Goal: Task Accomplishment & Management: Use online tool/utility

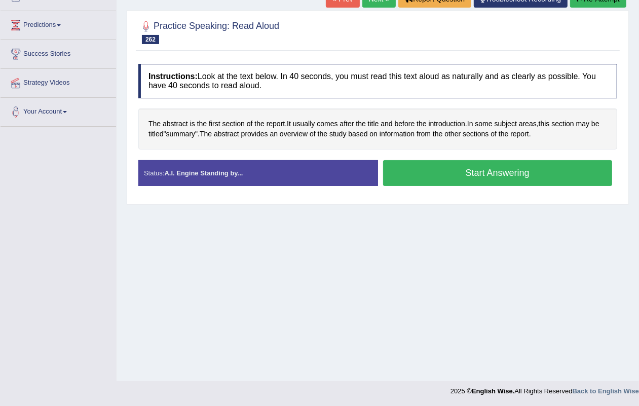
click at [474, 170] on button "Start Answering" at bounding box center [497, 173] width 229 height 26
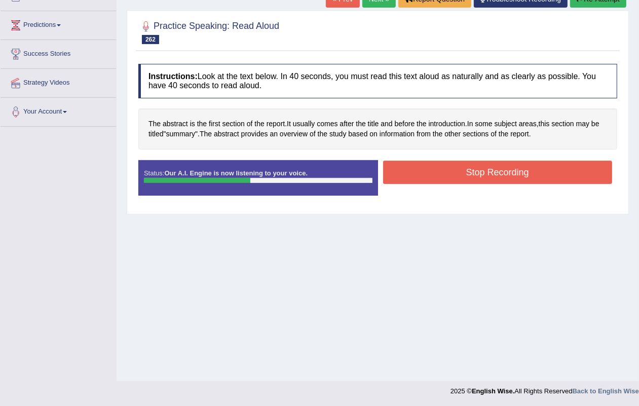
click at [471, 171] on button "Stop Recording" at bounding box center [497, 172] width 229 height 23
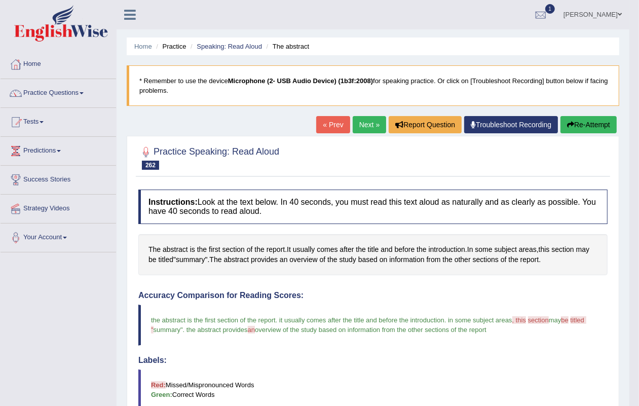
click at [367, 130] on link "Next »" at bounding box center [368, 124] width 33 height 17
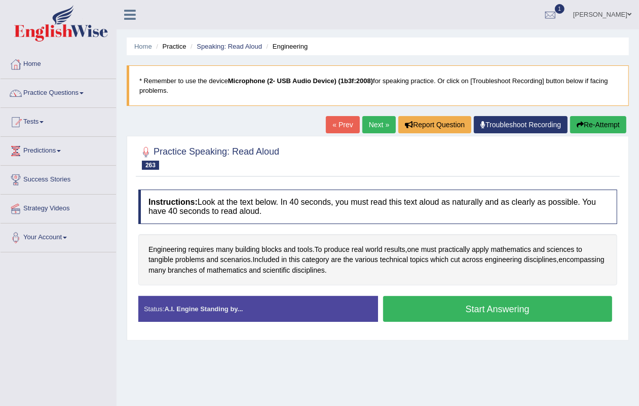
click at [476, 309] on button "Start Answering" at bounding box center [497, 309] width 229 height 26
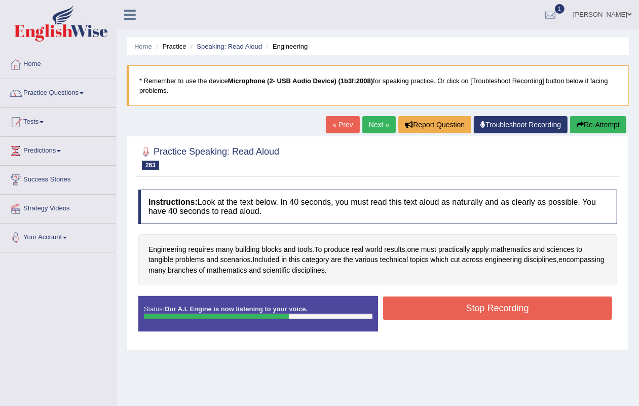
drag, startPoint x: 476, startPoint y: 309, endPoint x: 471, endPoint y: 312, distance: 5.7
click at [471, 312] on button "Stop Recording" at bounding box center [497, 307] width 229 height 23
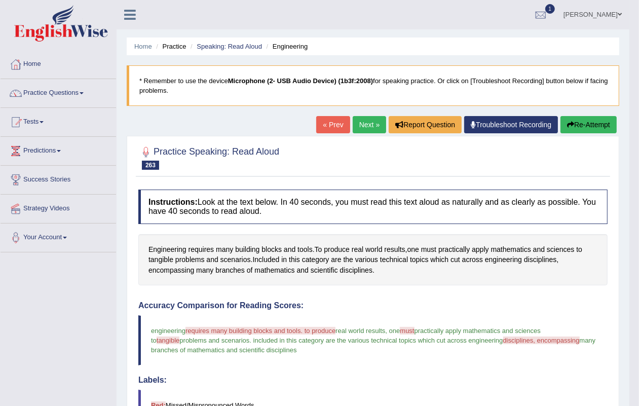
click at [360, 122] on link "Next »" at bounding box center [368, 124] width 33 height 17
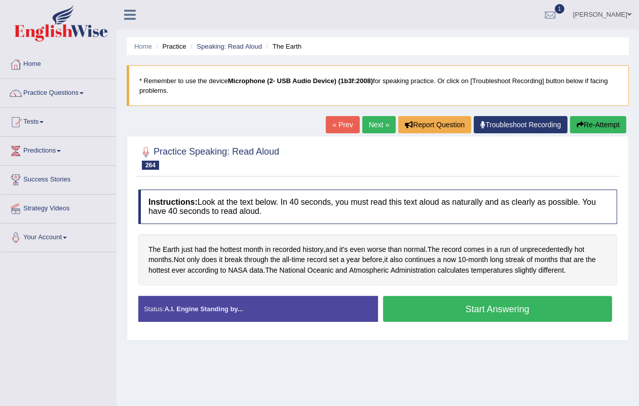
click at [479, 304] on button "Start Answering" at bounding box center [497, 309] width 229 height 26
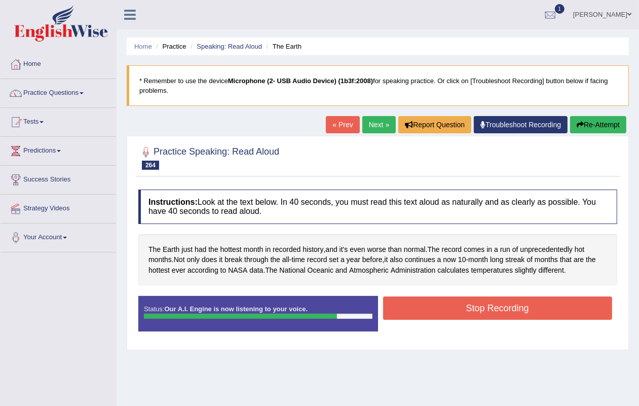
click at [465, 307] on button "Stop Recording" at bounding box center [497, 307] width 229 height 23
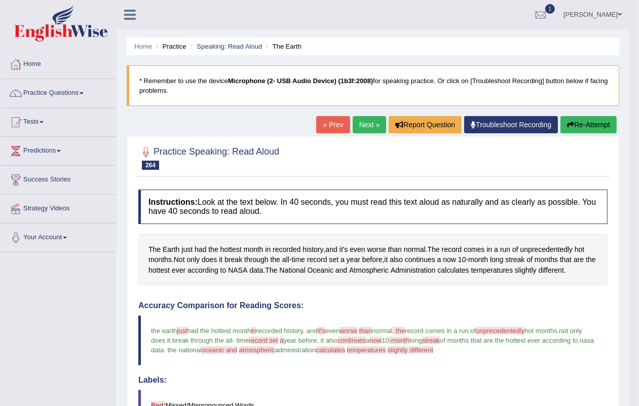
click at [361, 122] on link "Next »" at bounding box center [368, 124] width 33 height 17
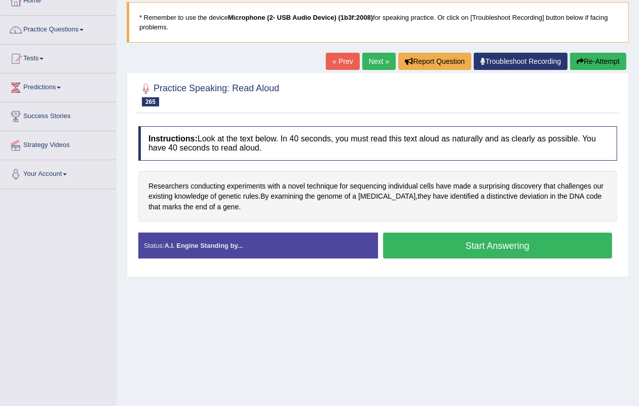
click at [371, 57] on link "Next »" at bounding box center [378, 61] width 33 height 17
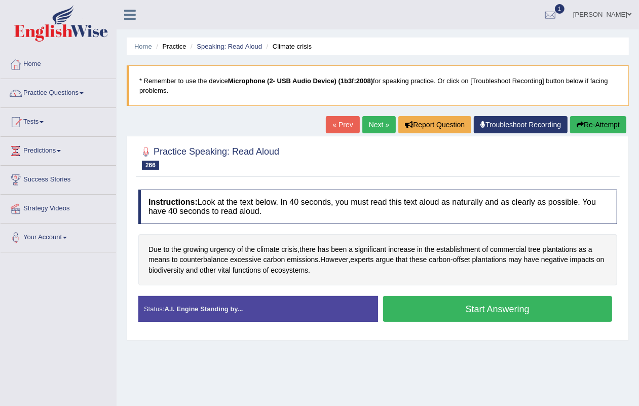
click at [380, 125] on link "Next »" at bounding box center [378, 124] width 33 height 17
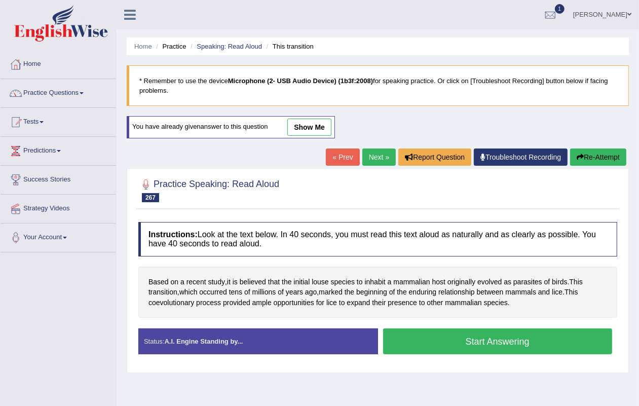
click at [376, 151] on link "Next »" at bounding box center [378, 156] width 33 height 17
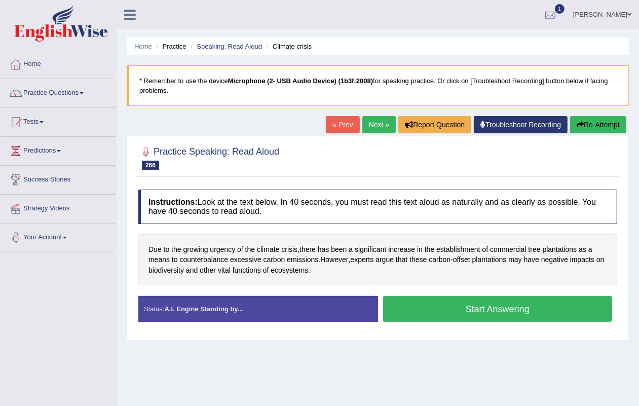
click at [364, 125] on link "Next »" at bounding box center [378, 124] width 33 height 17
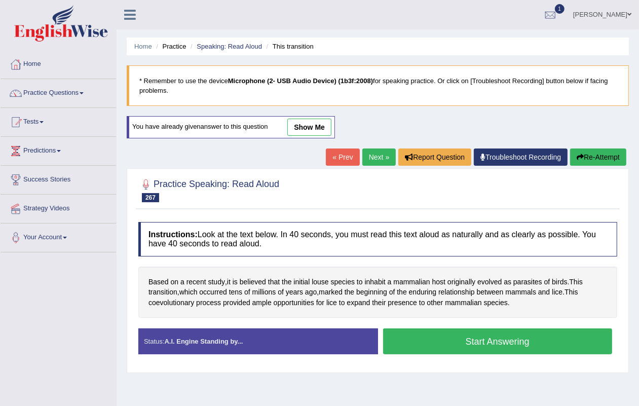
click at [364, 150] on link "Next »" at bounding box center [378, 156] width 33 height 17
click at [231, 53] on ul "Home Practice Speaking: Read Aloud Adult fragments" at bounding box center [378, 46] width 502 height 18
click at [231, 51] on ul "Home Practice Speaking: Read Aloud Adult fragments" at bounding box center [378, 46] width 502 height 18
click at [223, 44] on link "Speaking: Read Aloud" at bounding box center [228, 47] width 65 height 8
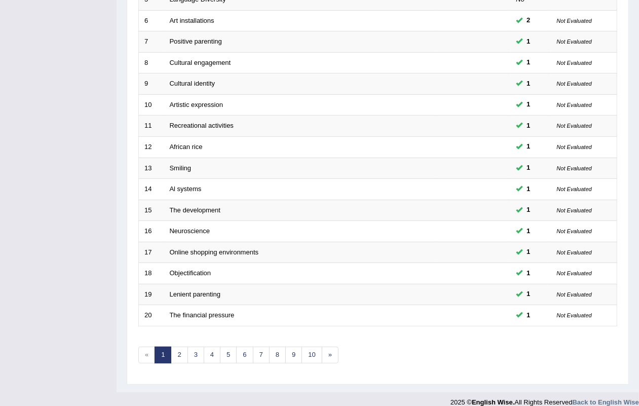
scroll to position [267, 0]
click at [314, 346] on link "10" at bounding box center [311, 354] width 20 height 17
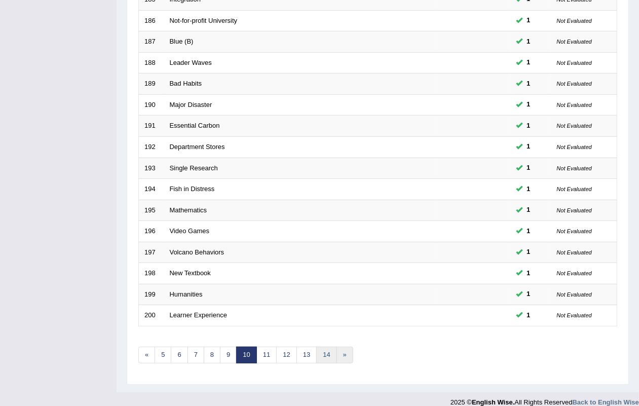
click at [338, 346] on ul "« 5 6 7 8 9 10 11 12 13 14 »" at bounding box center [245, 354] width 215 height 17
click at [328, 346] on link "14" at bounding box center [326, 354] width 20 height 17
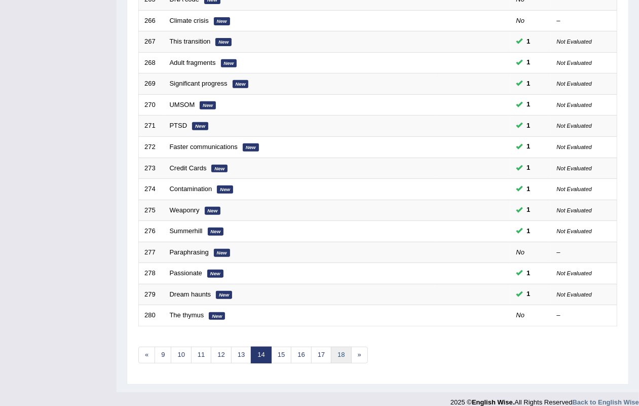
click at [344, 346] on link "18" at bounding box center [341, 354] width 20 height 17
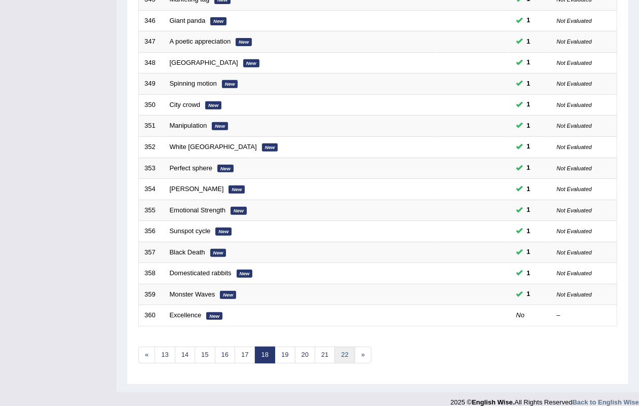
click at [347, 346] on link "22" at bounding box center [344, 354] width 20 height 17
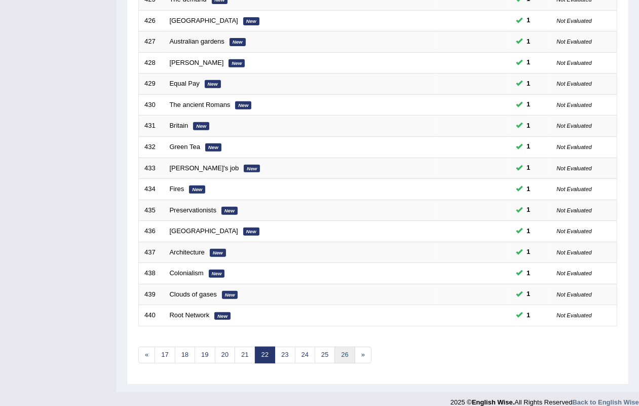
click at [350, 346] on link "26" at bounding box center [344, 354] width 20 height 17
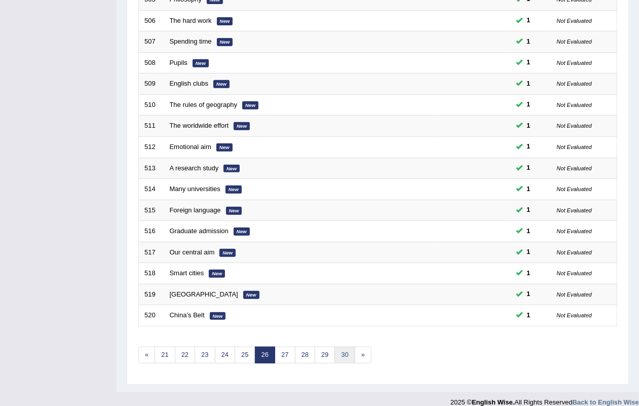
click at [343, 346] on link "30" at bounding box center [344, 354] width 20 height 17
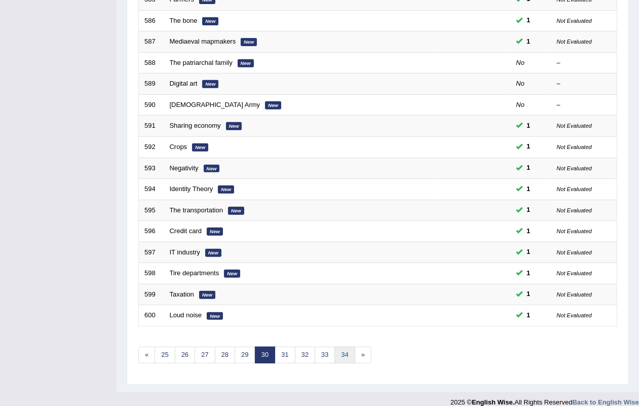
click at [340, 346] on link "34" at bounding box center [344, 354] width 20 height 17
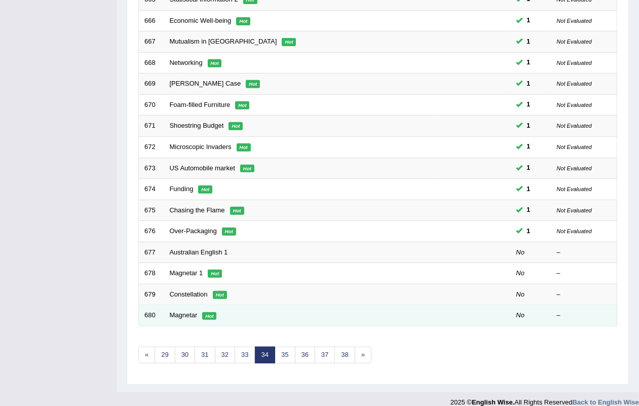
scroll to position [267, 0]
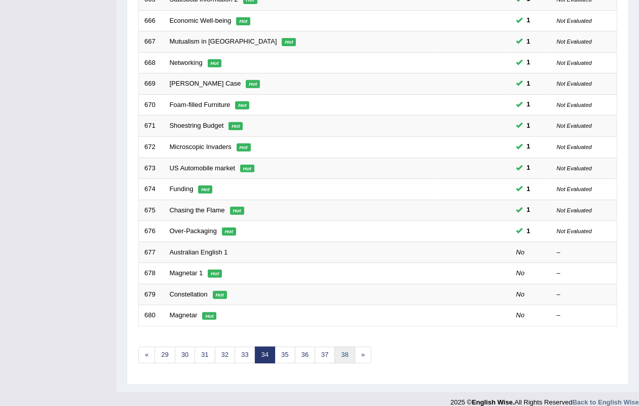
click at [340, 346] on link "38" at bounding box center [344, 354] width 20 height 17
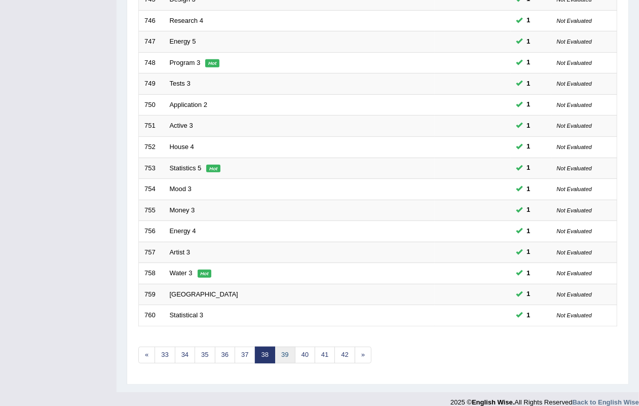
click at [285, 347] on link "39" at bounding box center [284, 354] width 20 height 17
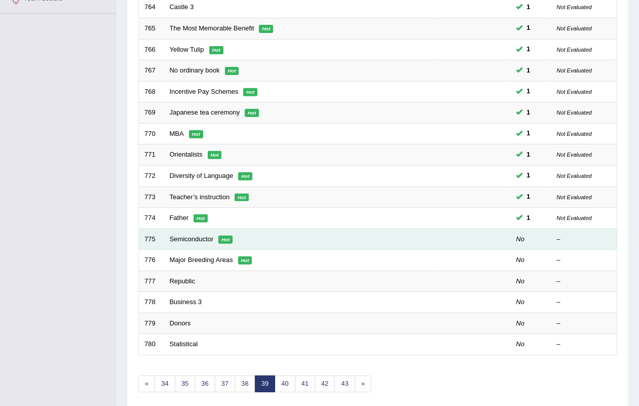
scroll to position [267, 0]
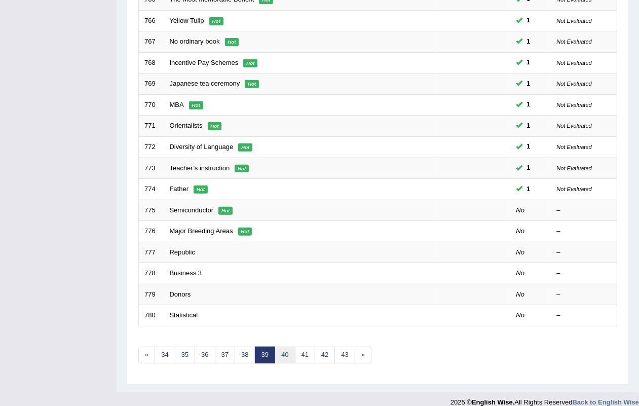
click at [285, 346] on link "40" at bounding box center [284, 354] width 20 height 17
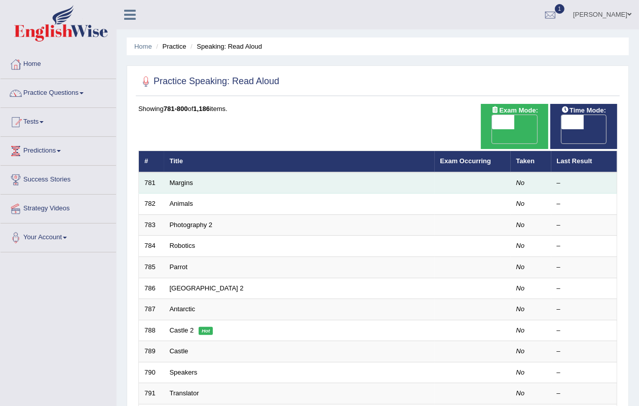
click at [192, 172] on td "Margins" at bounding box center [299, 182] width 270 height 21
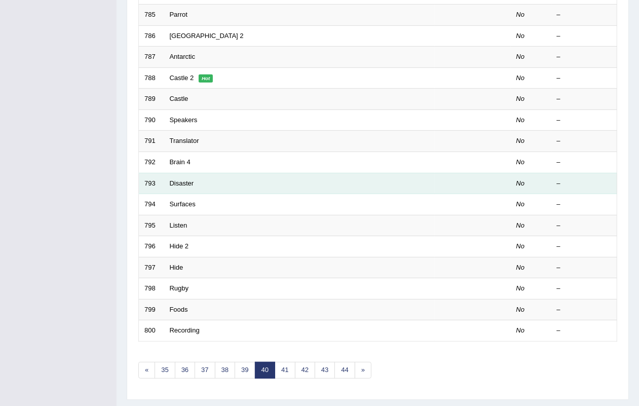
scroll to position [253, 0]
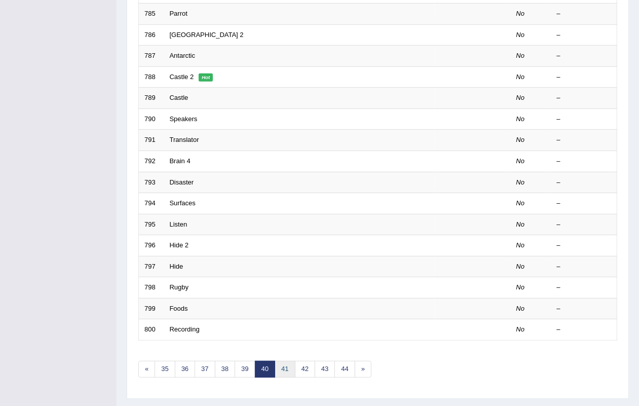
click at [289, 361] on link "41" at bounding box center [284, 369] width 20 height 17
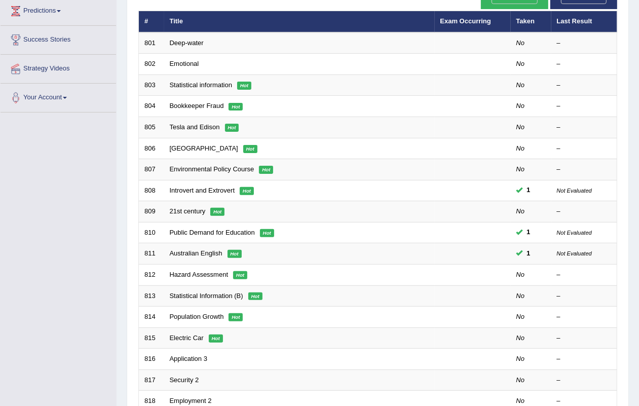
scroll to position [267, 0]
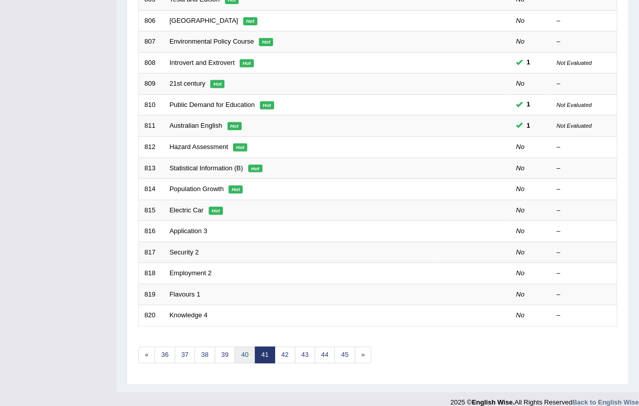
click at [249, 346] on link "40" at bounding box center [244, 354] width 20 height 17
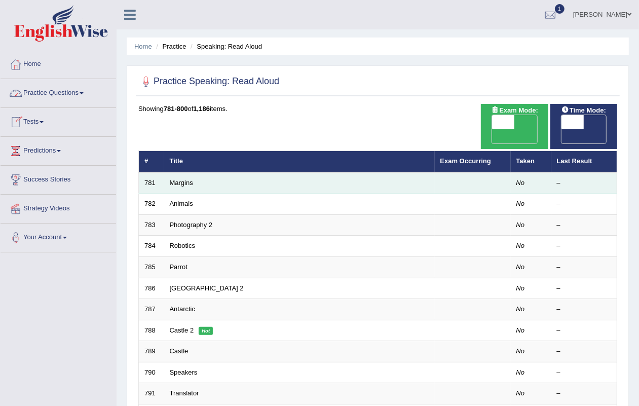
click at [178, 172] on td "Margins" at bounding box center [299, 182] width 270 height 21
click at [178, 179] on link "Margins" at bounding box center [181, 183] width 23 height 8
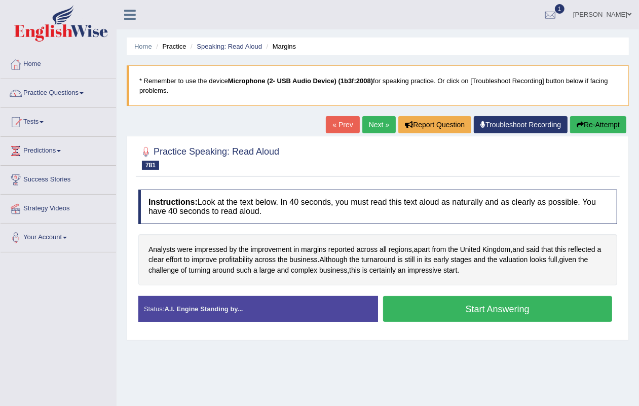
click at [365, 119] on link "Next »" at bounding box center [378, 124] width 33 height 17
click at [362, 119] on link "Next »" at bounding box center [378, 124] width 33 height 17
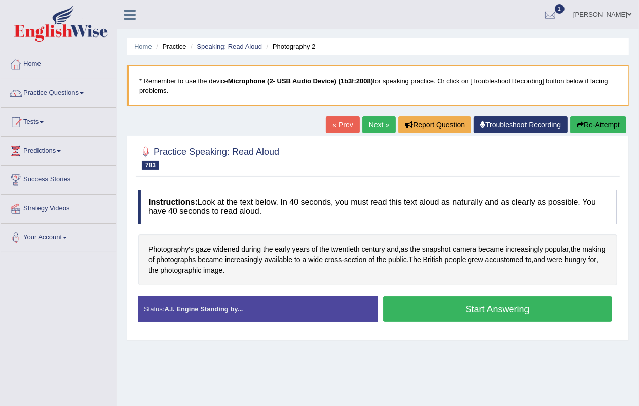
click at [373, 129] on link "Next »" at bounding box center [378, 124] width 33 height 17
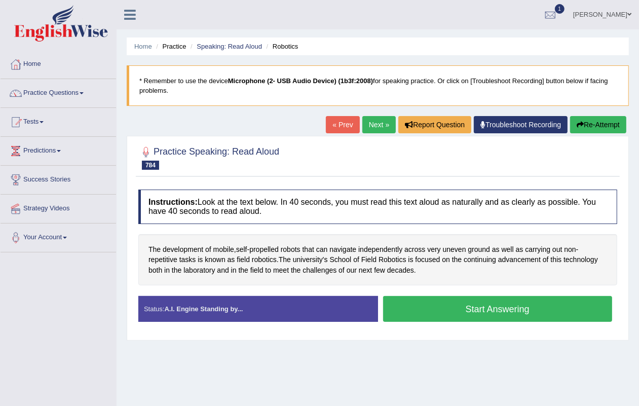
click at [364, 118] on link "Next »" at bounding box center [378, 124] width 33 height 17
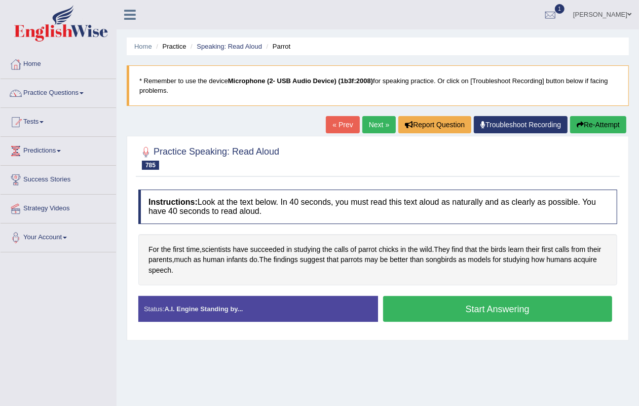
click at [371, 118] on link "Next »" at bounding box center [378, 124] width 33 height 17
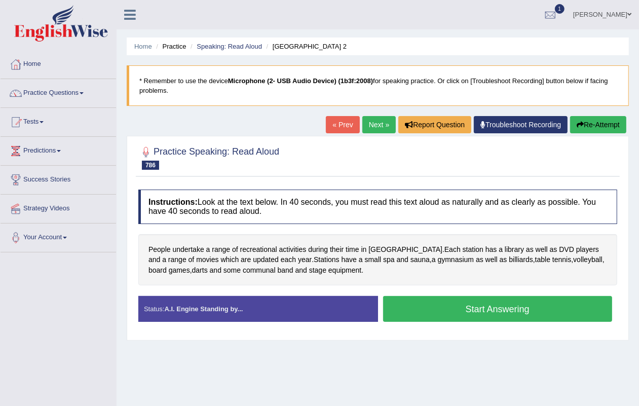
click at [350, 117] on link "« Prev" at bounding box center [342, 124] width 33 height 17
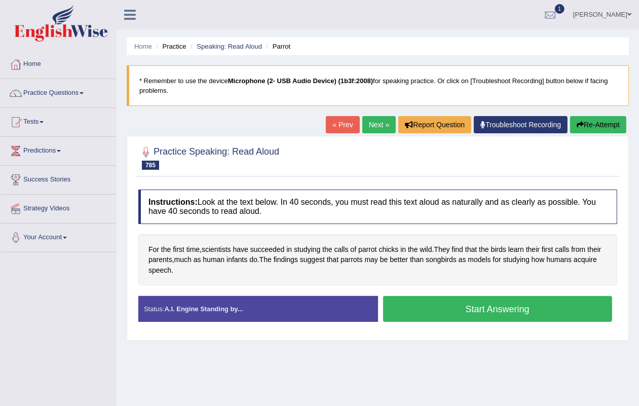
click at [365, 127] on link "Next »" at bounding box center [378, 124] width 33 height 17
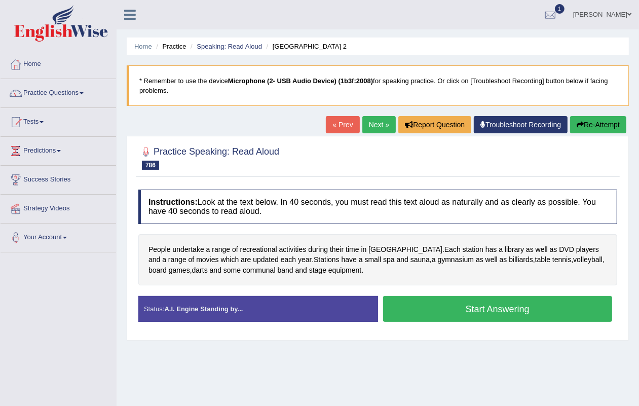
click at [366, 127] on link "Next »" at bounding box center [378, 124] width 33 height 17
click at [371, 127] on link "Next »" at bounding box center [378, 124] width 33 height 17
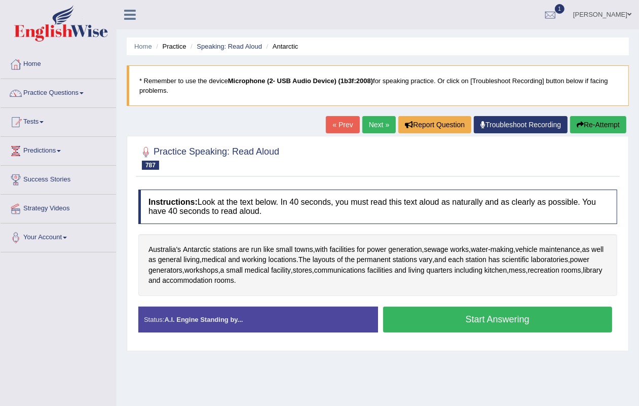
click at [336, 122] on link "« Prev" at bounding box center [342, 124] width 33 height 17
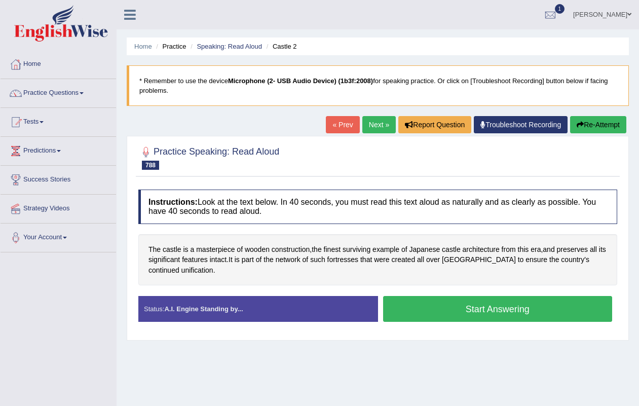
click at [363, 123] on link "Next »" at bounding box center [378, 124] width 33 height 17
click at [380, 127] on link "Next »" at bounding box center [378, 124] width 33 height 17
click at [373, 127] on link "Next »" at bounding box center [378, 124] width 33 height 17
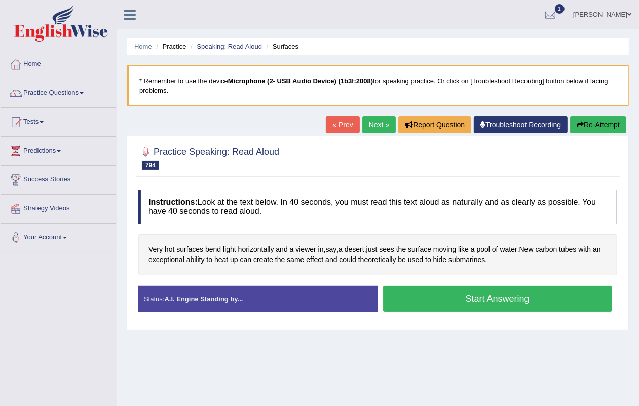
click at [370, 122] on link "Next »" at bounding box center [378, 124] width 33 height 17
click at [35, 99] on link "Practice Questions" at bounding box center [58, 91] width 115 height 25
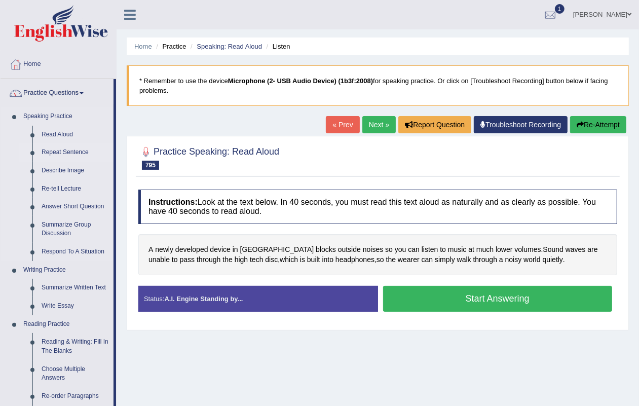
click at [43, 149] on link "Repeat Sentence" at bounding box center [75, 152] width 76 height 18
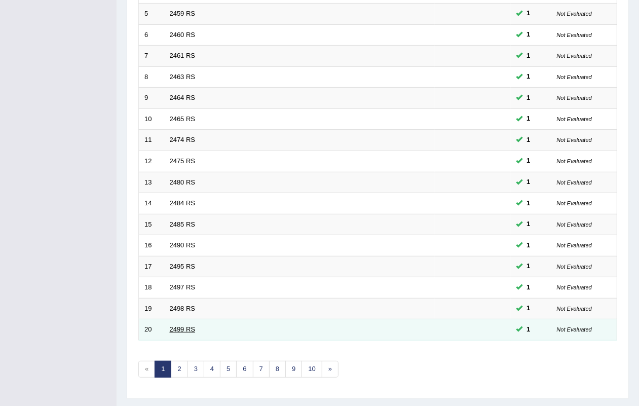
click at [178, 325] on link "2499 RS" at bounding box center [183, 329] width 26 height 8
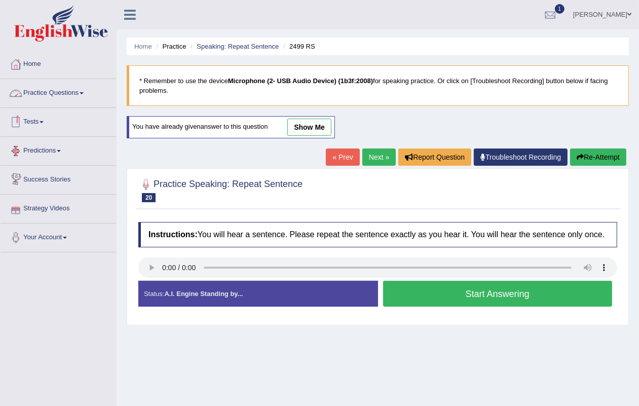
click at [58, 93] on link "Practice Questions" at bounding box center [58, 91] width 115 height 25
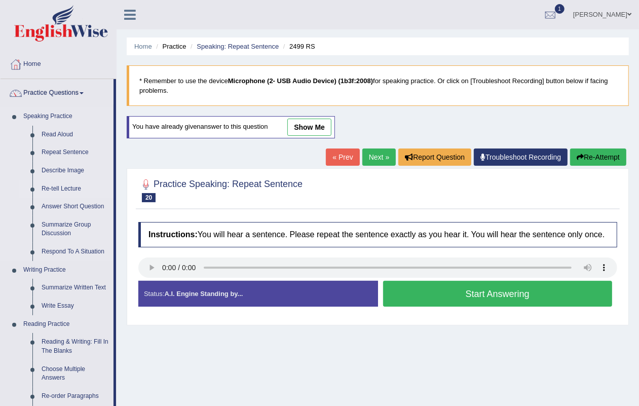
click at [68, 186] on link "Re-tell Lecture" at bounding box center [75, 189] width 76 height 18
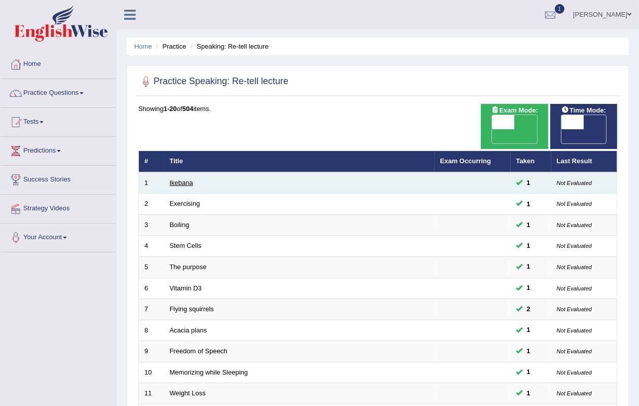
drag, startPoint x: 176, startPoint y: 171, endPoint x: 176, endPoint y: 165, distance: 6.6
click at [176, 172] on td "Ikebana" at bounding box center [299, 182] width 270 height 21
click at [176, 179] on link "Ikebana" at bounding box center [181, 183] width 23 height 8
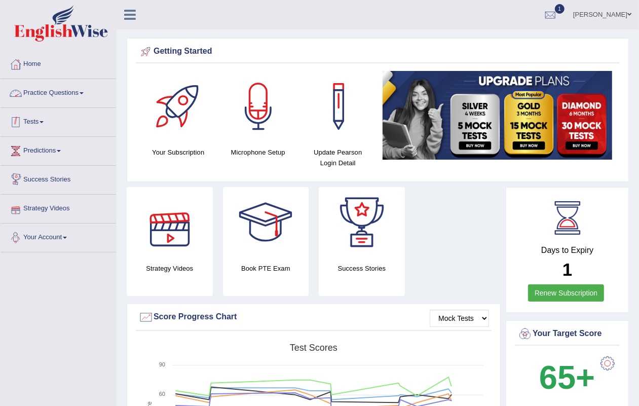
click at [50, 115] on link "Tests" at bounding box center [58, 120] width 115 height 25
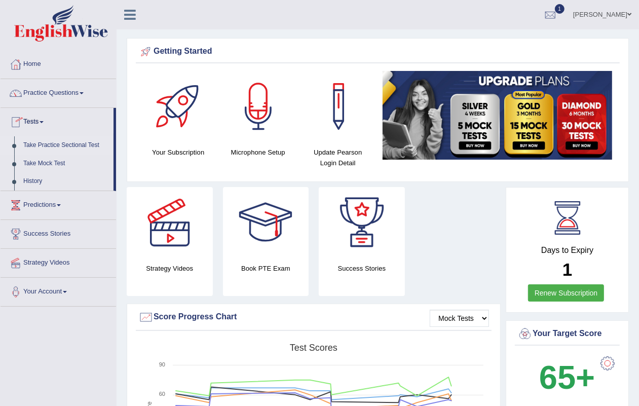
click at [66, 153] on link "Take Practice Sectional Test" at bounding box center [66, 145] width 95 height 18
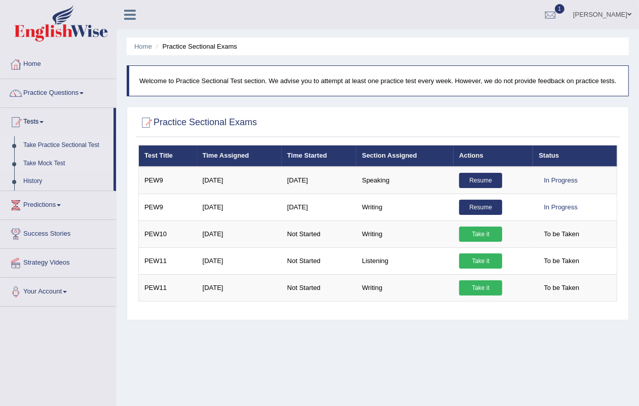
click at [47, 154] on link "Take Mock Test" at bounding box center [66, 163] width 95 height 18
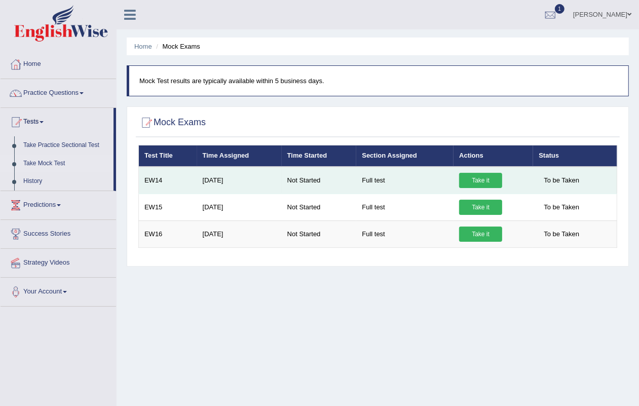
click at [483, 177] on link "Take it" at bounding box center [480, 180] width 43 height 15
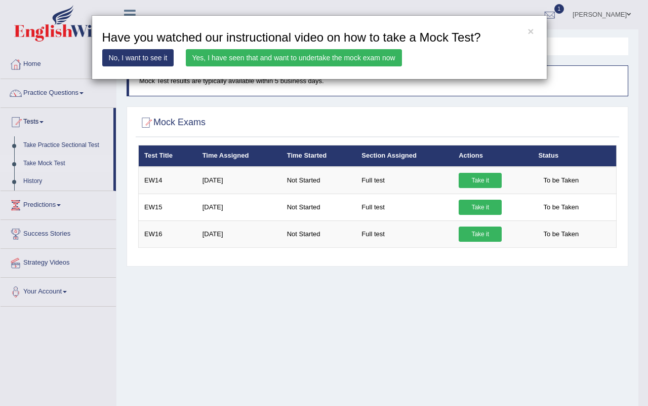
click at [302, 53] on link "Yes, I have seen that and want to undertake the mock exam now" at bounding box center [294, 57] width 216 height 17
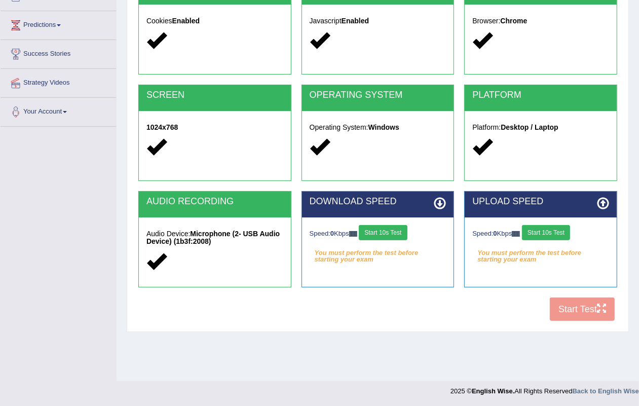
click at [401, 229] on button "Start 10s Test" at bounding box center [382, 232] width 48 height 15
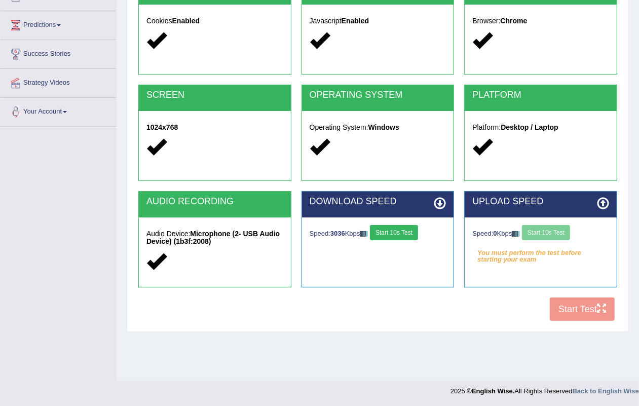
click at [401, 229] on button "Start 10s Test" at bounding box center [394, 232] width 48 height 15
click at [540, 228] on button "Start 10s Test" at bounding box center [546, 232] width 48 height 15
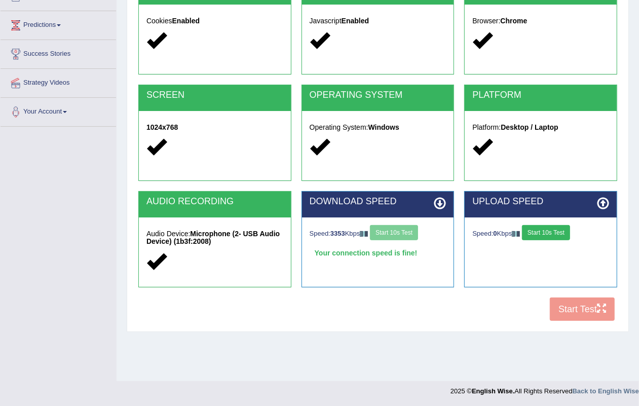
click at [540, 228] on button "Start 10s Test" at bounding box center [546, 232] width 48 height 15
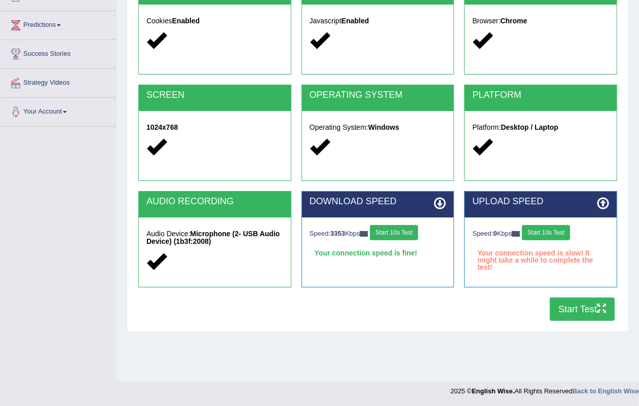
click at [540, 228] on button "Start 10s Test" at bounding box center [546, 232] width 48 height 15
click at [558, 312] on button "Start Test" at bounding box center [581, 308] width 65 height 23
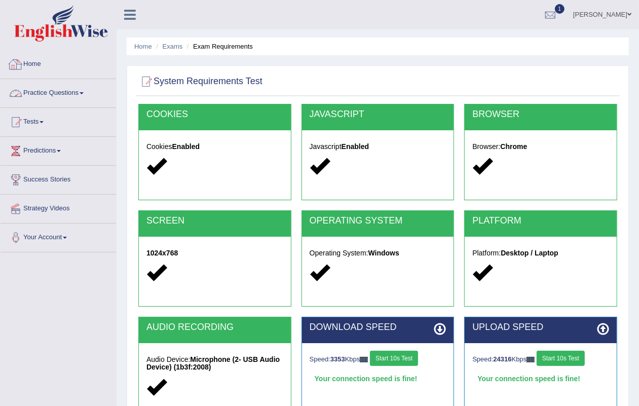
click at [74, 91] on link "Practice Questions" at bounding box center [58, 91] width 115 height 25
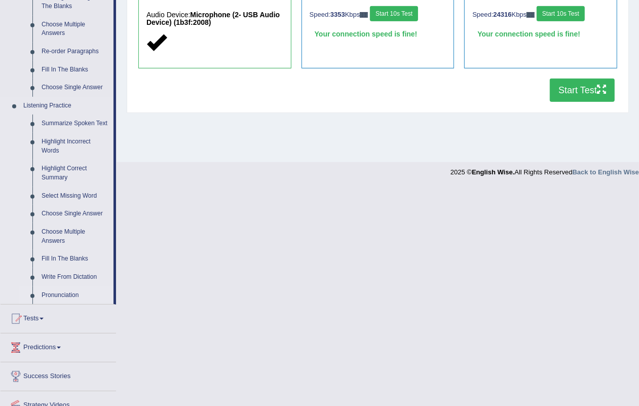
scroll to position [388, 0]
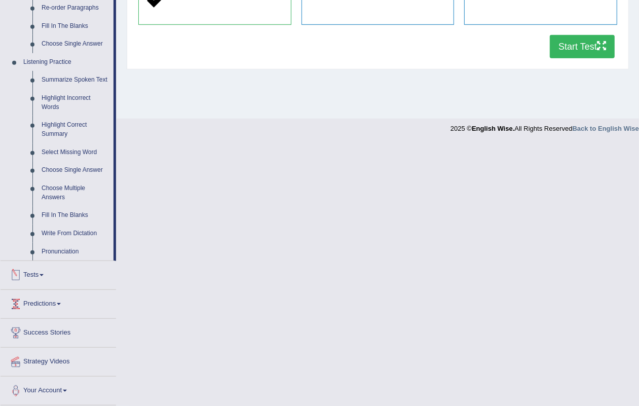
click at [39, 274] on link "Tests" at bounding box center [58, 273] width 115 height 25
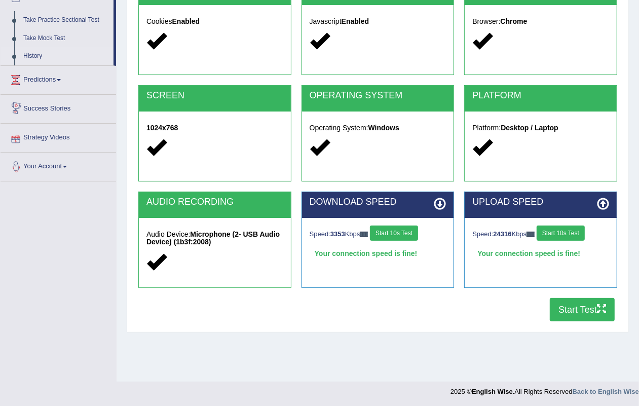
scroll to position [0, 0]
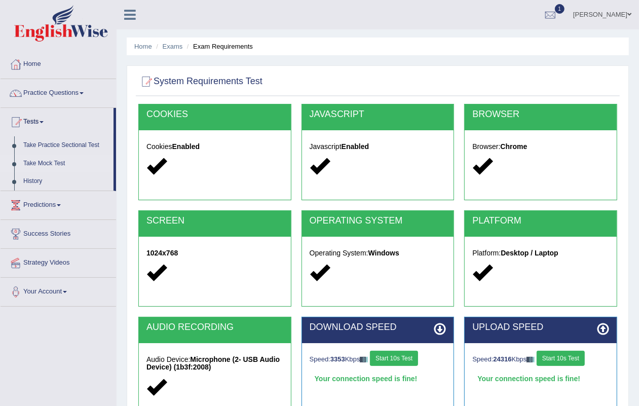
click at [53, 163] on link "Take Mock Test" at bounding box center [66, 163] width 95 height 18
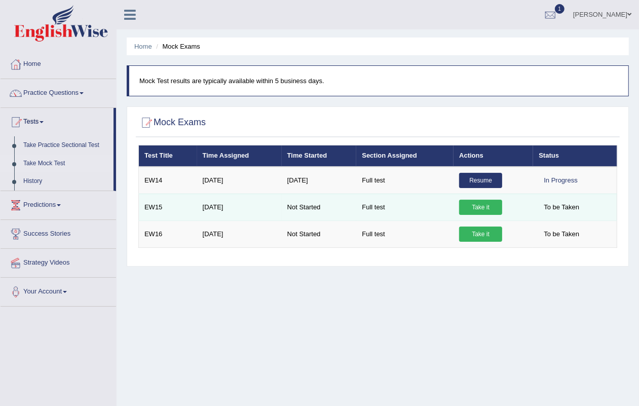
click at [490, 204] on link "Take it" at bounding box center [480, 207] width 43 height 15
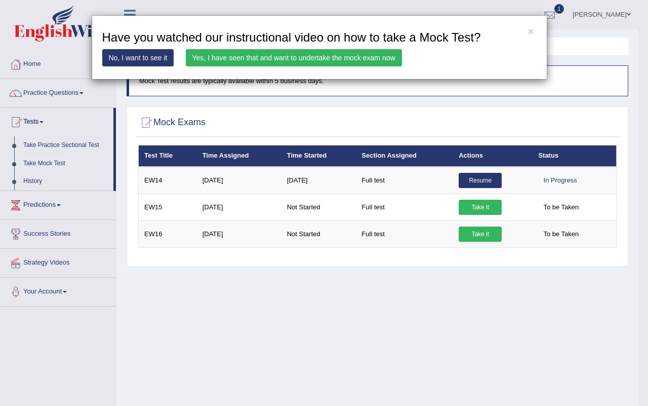
click at [271, 52] on link "Yes, I have seen that and want to undertake the mock exam now" at bounding box center [294, 57] width 216 height 17
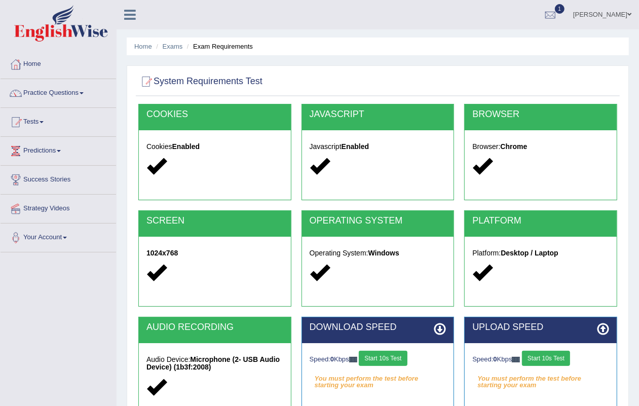
click at [383, 364] on button "Start 10s Test" at bounding box center [382, 357] width 48 height 15
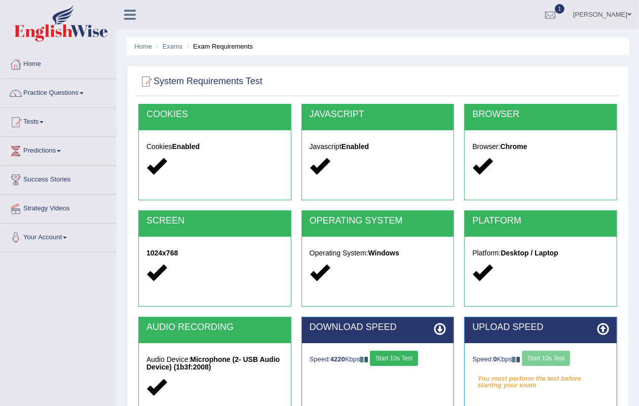
click at [398, 360] on button "Start 10s Test" at bounding box center [394, 357] width 48 height 15
click at [545, 357] on button "Start 10s Test" at bounding box center [546, 357] width 48 height 15
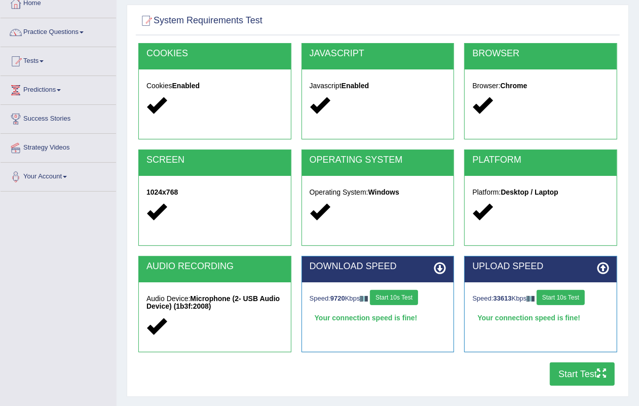
scroll to position [126, 0]
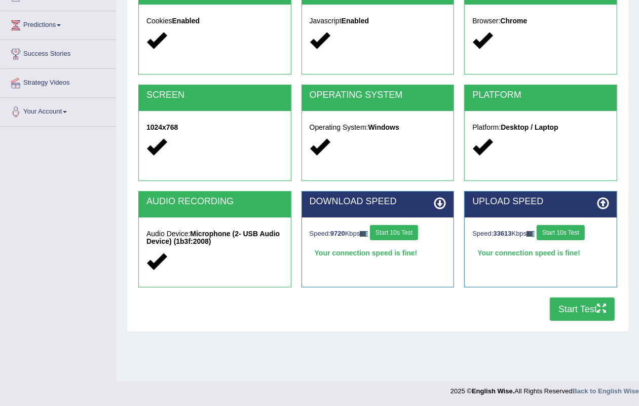
click at [580, 312] on button "Start Test" at bounding box center [581, 308] width 65 height 23
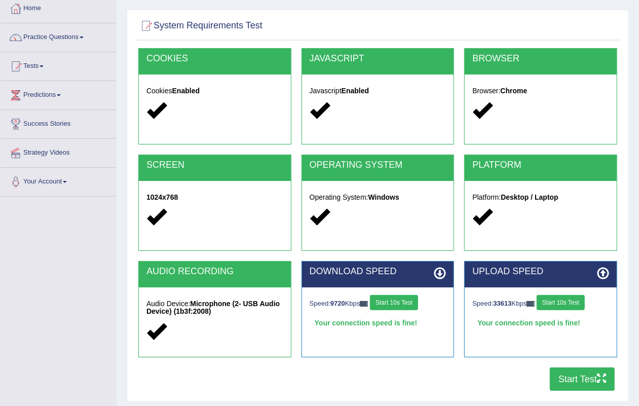
scroll to position [0, 0]
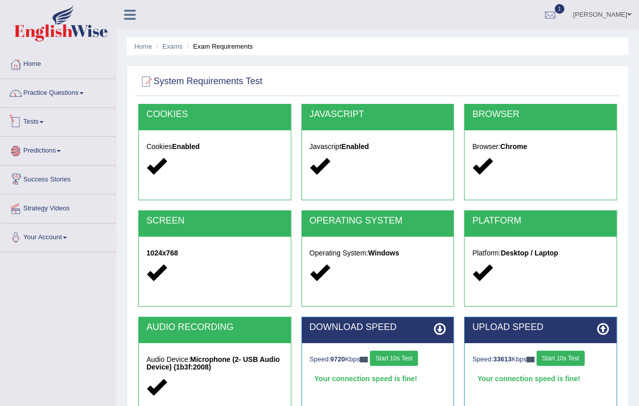
click at [29, 112] on link "Tests" at bounding box center [58, 120] width 115 height 25
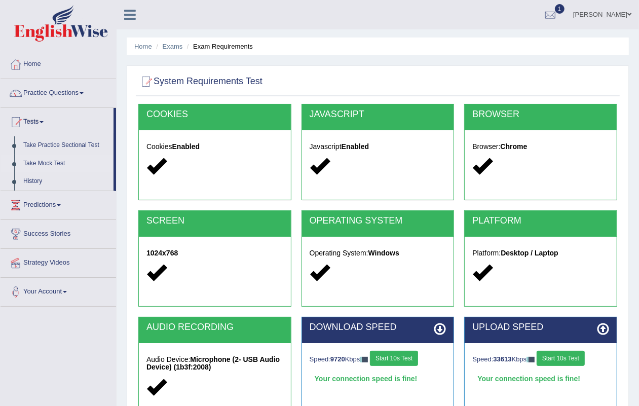
click at [44, 156] on link "Take Mock Test" at bounding box center [66, 163] width 95 height 18
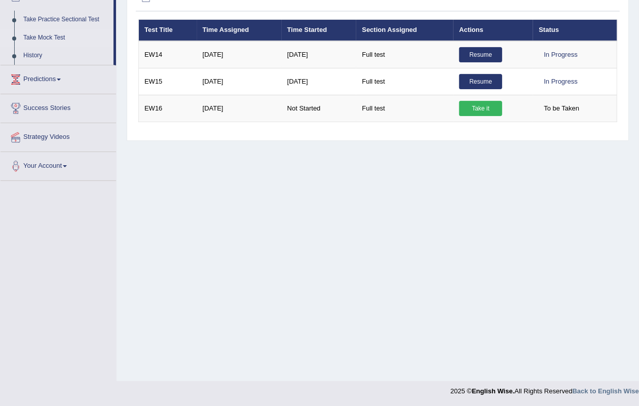
click at [482, 102] on link "Take it" at bounding box center [480, 108] width 43 height 15
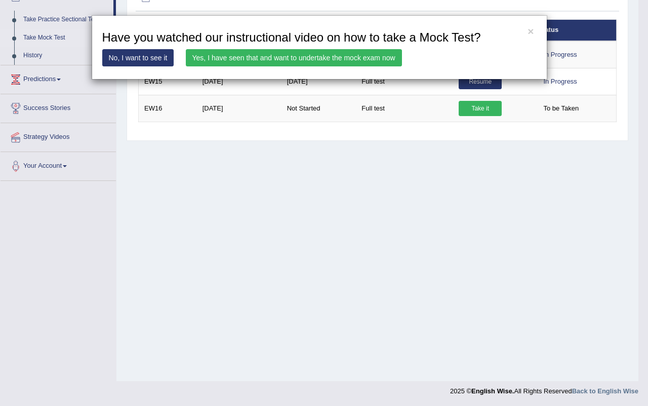
click at [292, 50] on link "Yes, I have seen that and want to undertake the mock exam now" at bounding box center [294, 57] width 216 height 17
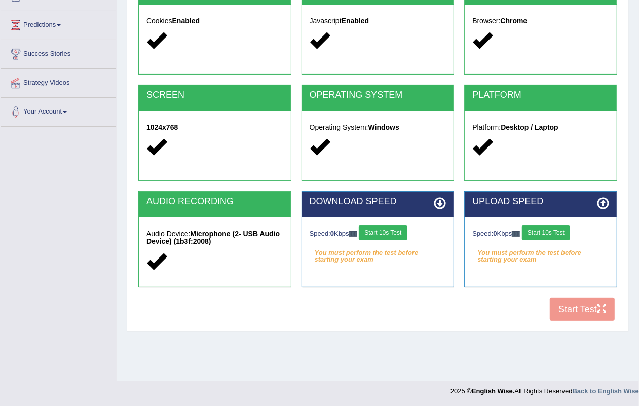
click at [382, 234] on button "Start 10s Test" at bounding box center [382, 232] width 48 height 15
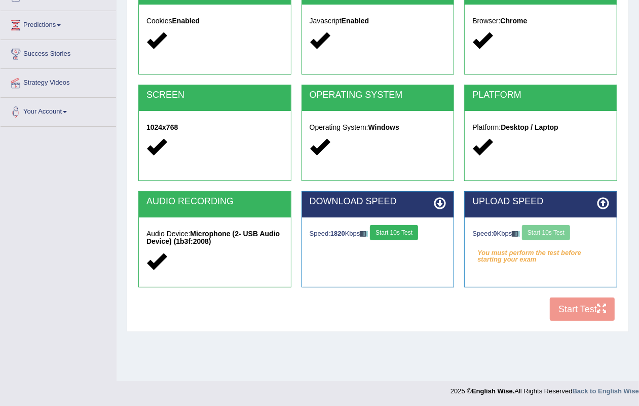
click at [549, 230] on div "Speed: 0 Kbps Start 10s Test" at bounding box center [540, 234] width 137 height 18
click at [554, 226] on button "Start 10s Test" at bounding box center [546, 232] width 48 height 15
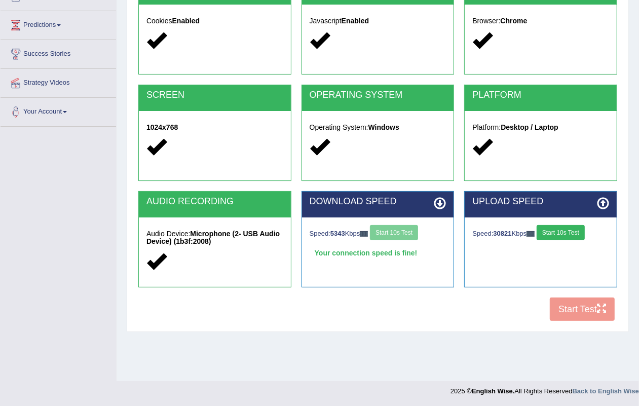
drag, startPoint x: 579, startPoint y: 216, endPoint x: 578, endPoint y: 225, distance: 9.1
click at [578, 217] on div "Speed: 30821 Kbps Start 10s Test" at bounding box center [540, 234] width 152 height 35
click at [578, 226] on button "Start 10s Test" at bounding box center [560, 232] width 48 height 15
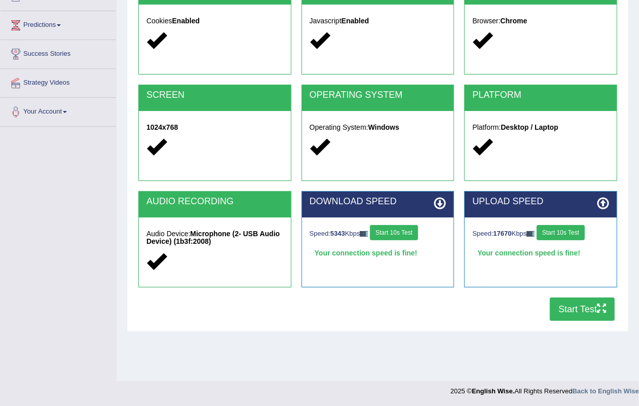
click at [580, 303] on button "Start Test" at bounding box center [581, 308] width 65 height 23
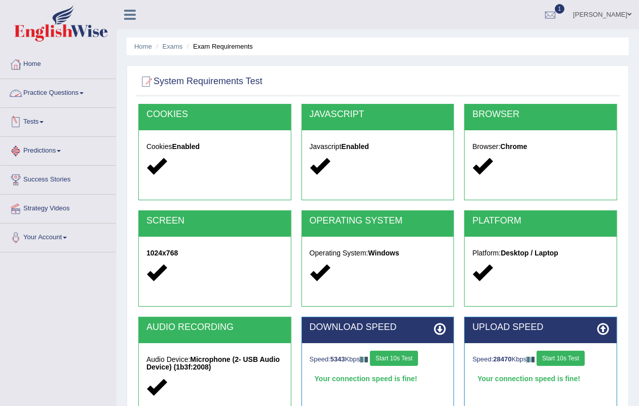
click at [50, 91] on link "Practice Questions" at bounding box center [58, 91] width 115 height 25
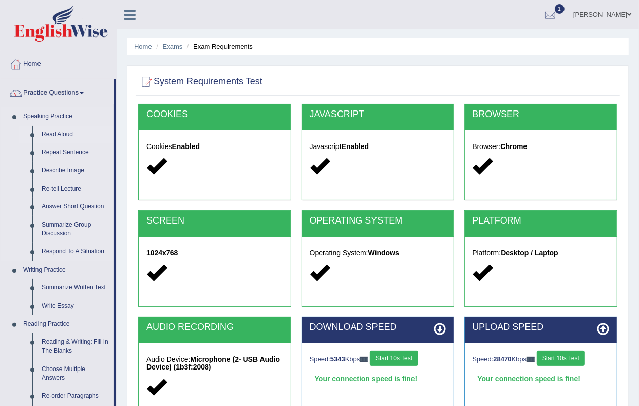
click at [59, 126] on link "Read Aloud" at bounding box center [75, 135] width 76 height 18
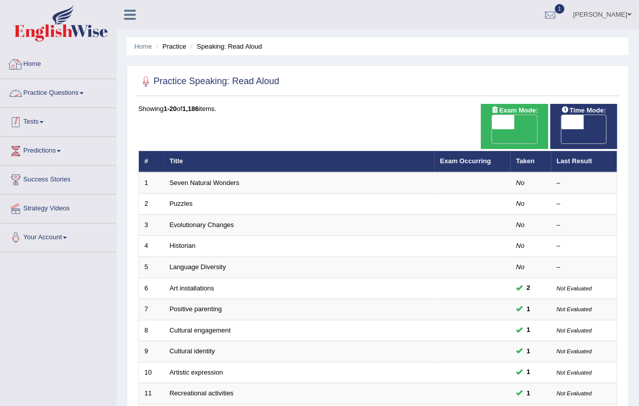
click at [31, 123] on link "Tests" at bounding box center [58, 120] width 115 height 25
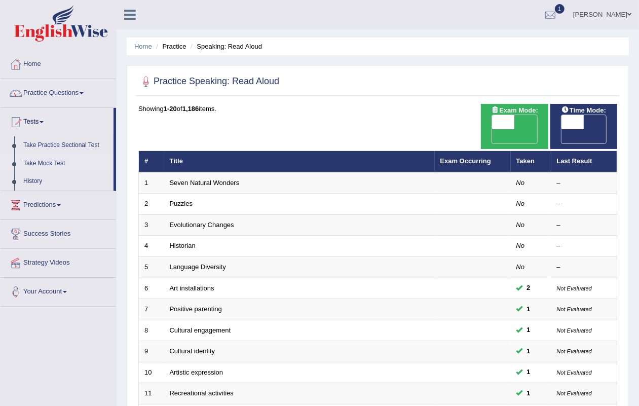
click at [57, 155] on link "Take Mock Test" at bounding box center [66, 163] width 95 height 18
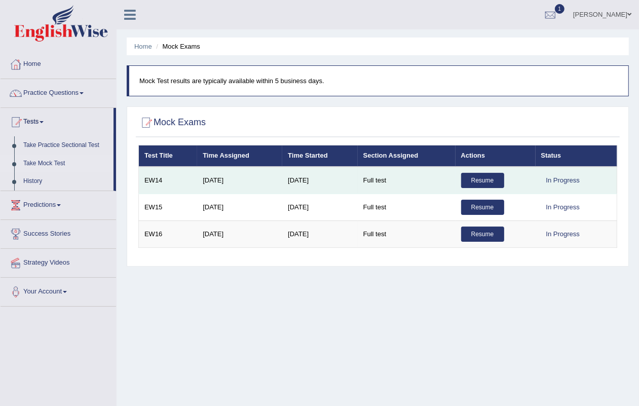
click at [495, 173] on link "Resume" at bounding box center [482, 180] width 43 height 15
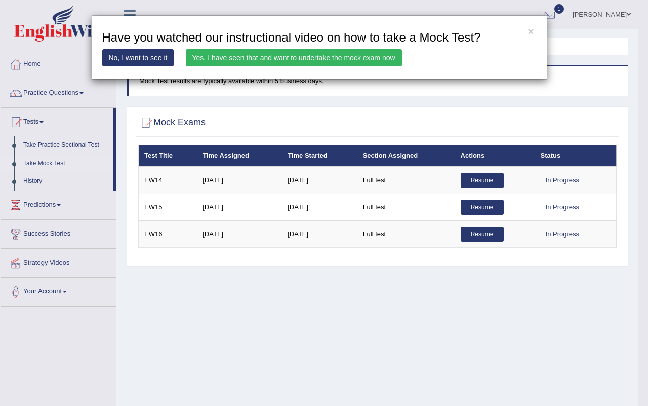
click at [271, 53] on link "Yes, I have seen that and want to undertake the mock exam now" at bounding box center [294, 57] width 216 height 17
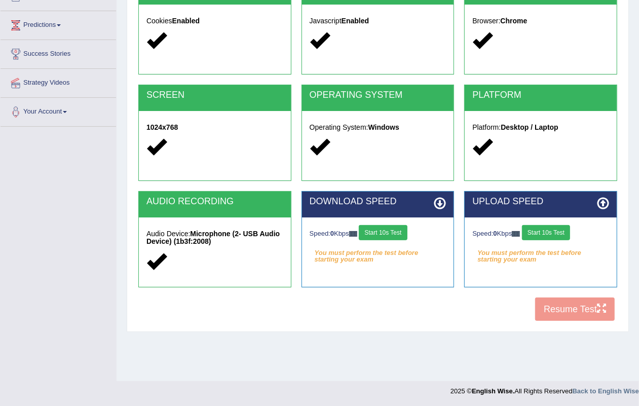
click at [393, 231] on button "Start 10s Test" at bounding box center [382, 232] width 48 height 15
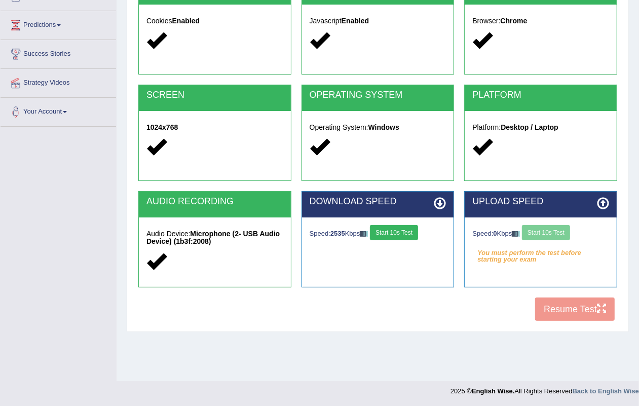
click at [555, 231] on div "Speed: 0 Kbps Start 10s Test" at bounding box center [540, 234] width 137 height 18
click at [555, 227] on div "Speed: 0 Kbps Start 10s Test" at bounding box center [540, 234] width 137 height 18
click at [555, 227] on button "Start 10s Test" at bounding box center [546, 232] width 48 height 15
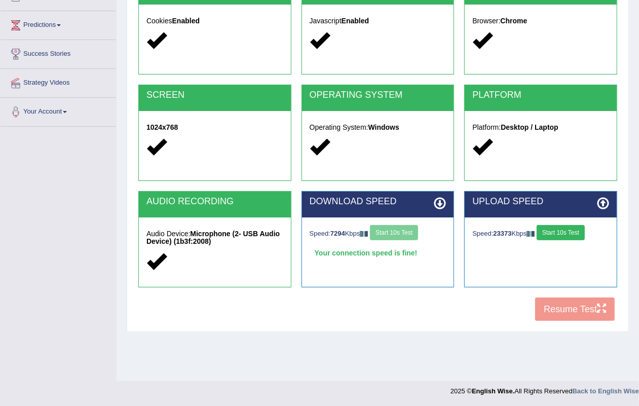
click at [552, 229] on button "Start 10s Test" at bounding box center [560, 232] width 48 height 15
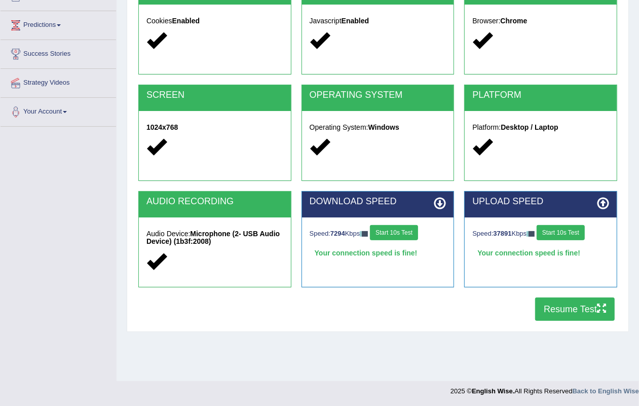
click at [556, 307] on button "Resume Test" at bounding box center [574, 308] width 79 height 23
click at [556, 306] on button "Resume Test" at bounding box center [574, 308] width 79 height 23
click at [582, 306] on button "Resume Test" at bounding box center [574, 308] width 79 height 23
click at [573, 309] on button "Resume Test" at bounding box center [574, 308] width 79 height 23
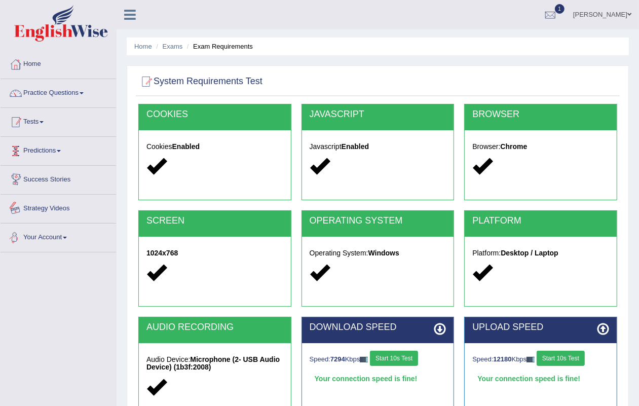
click at [41, 118] on link "Tests" at bounding box center [58, 120] width 115 height 25
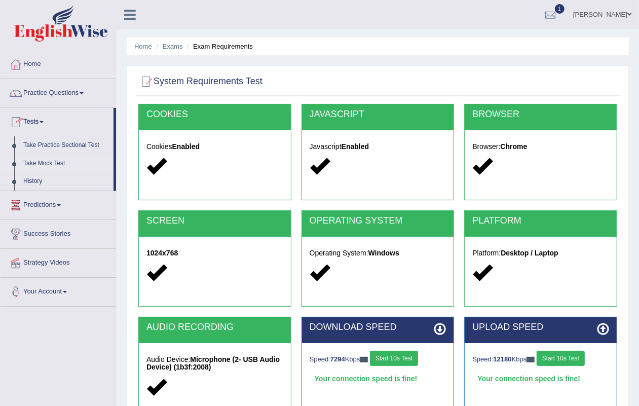
click at [49, 157] on link "Take Mock Test" at bounding box center [66, 163] width 95 height 18
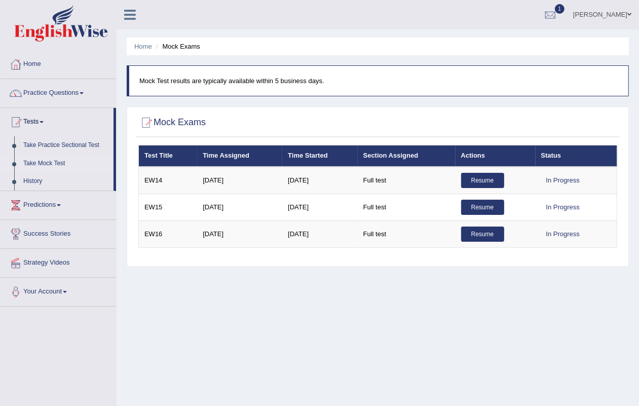
click at [474, 232] on link "Resume" at bounding box center [482, 233] width 43 height 15
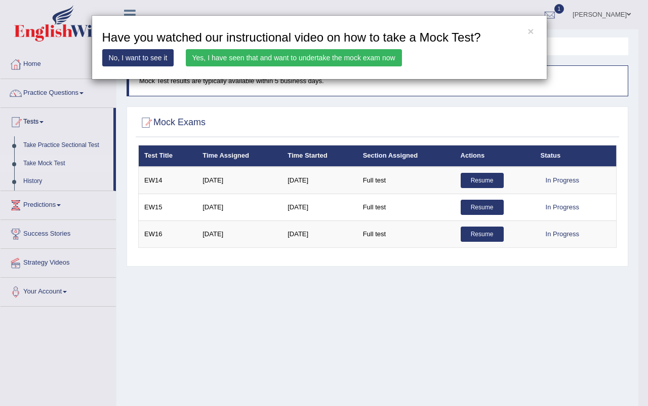
click at [323, 56] on link "Yes, I have seen that and want to undertake the mock exam now" at bounding box center [294, 57] width 216 height 17
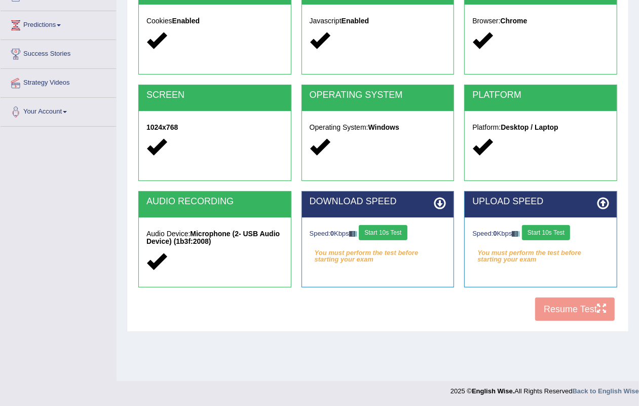
click at [535, 228] on button "Start 10s Test" at bounding box center [546, 232] width 48 height 15
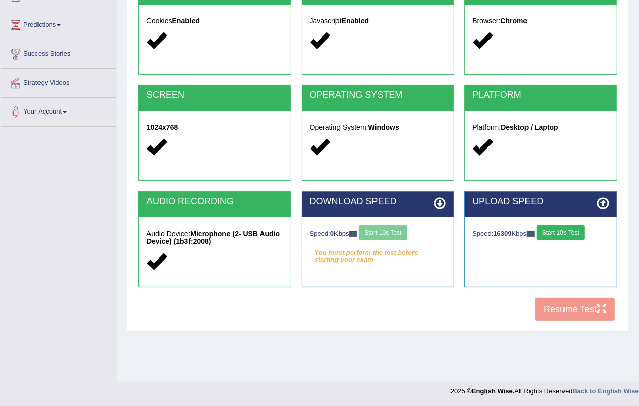
click at [367, 231] on div "Speed: 0 Kbps Start 10s Test" at bounding box center [377, 234] width 137 height 18
click at [370, 232] on div "Speed: 0 Kbps Start 10s Test" at bounding box center [377, 234] width 137 height 18
click at [404, 233] on div "Speed: 0 Kbps Start 10s Test" at bounding box center [377, 234] width 137 height 18
click at [404, 233] on button "Start 10s Test" at bounding box center [382, 232] width 48 height 15
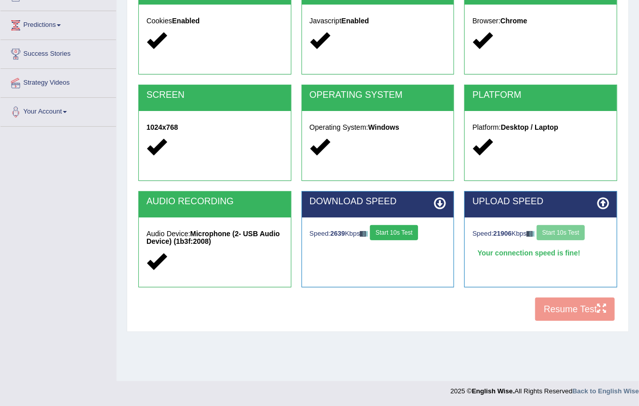
click at [403, 230] on button "Start 10s Test" at bounding box center [394, 232] width 48 height 15
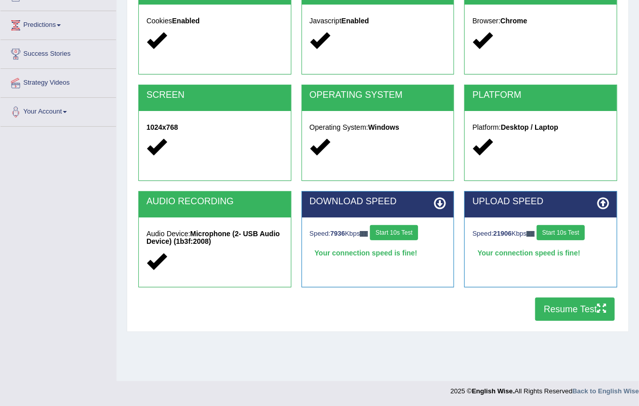
click at [547, 321] on div "COOKIES Cookies Enabled JAVASCRIPT Javascript Enabled BROWSER Browser: Chrome S…" at bounding box center [378, 152] width 484 height 348
click at [554, 302] on button "Resume Test" at bounding box center [574, 308] width 79 height 23
click at [565, 297] on button "Resume Test" at bounding box center [574, 308] width 79 height 23
click at [552, 312] on button "Resume Test" at bounding box center [574, 308] width 79 height 23
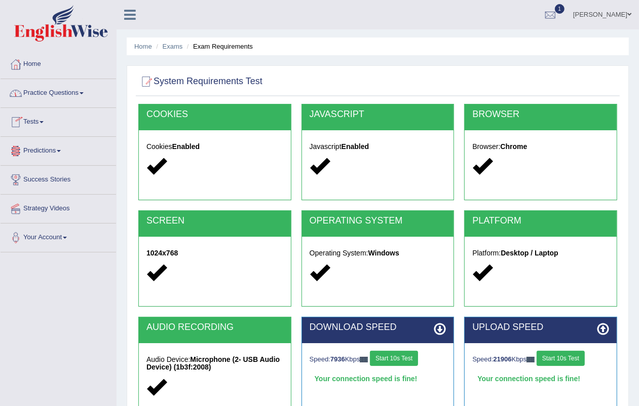
drag, startPoint x: 36, startPoint y: 121, endPoint x: 49, endPoint y: 117, distance: 13.5
click at [38, 119] on link "Tests" at bounding box center [58, 120] width 115 height 25
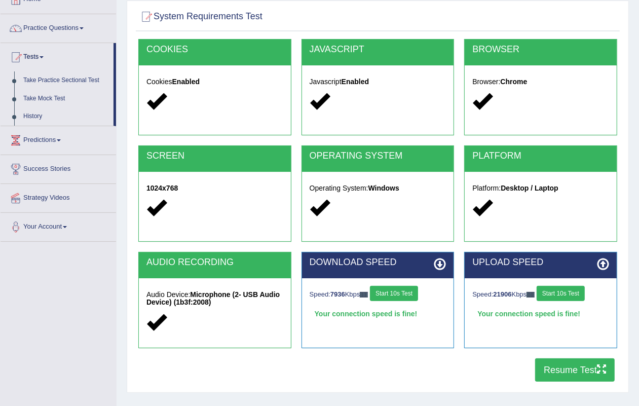
scroll to position [126, 0]
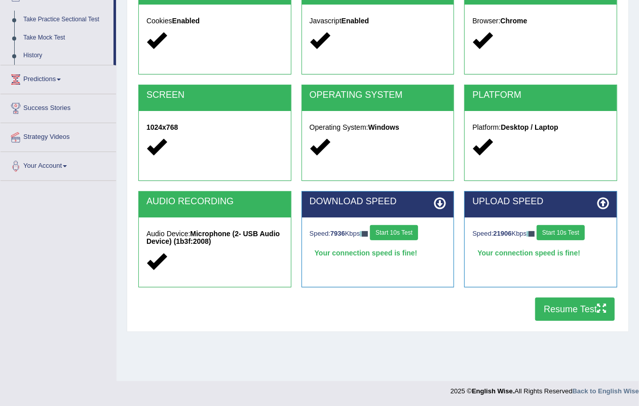
drag, startPoint x: 393, startPoint y: 226, endPoint x: 404, endPoint y: 333, distance: 107.4
click at [404, 333] on div "Home Exams Exam Requirements System Requirements Test COOKIES Cookies Enabled J…" at bounding box center [377, 127] width 522 height 506
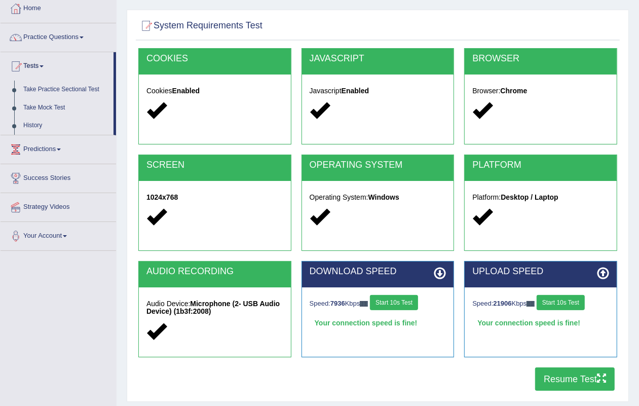
scroll to position [0, 0]
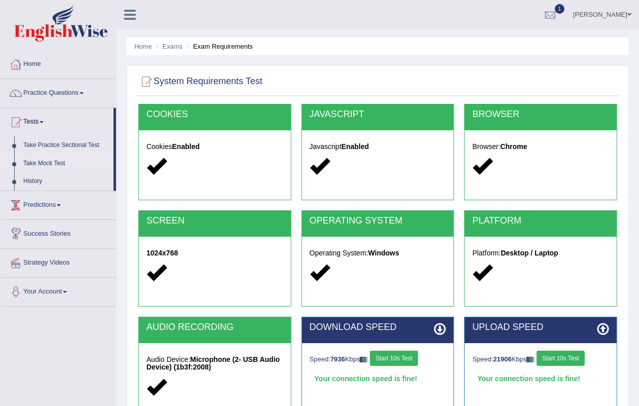
click at [41, 157] on link "Take Mock Test" at bounding box center [66, 163] width 95 height 18
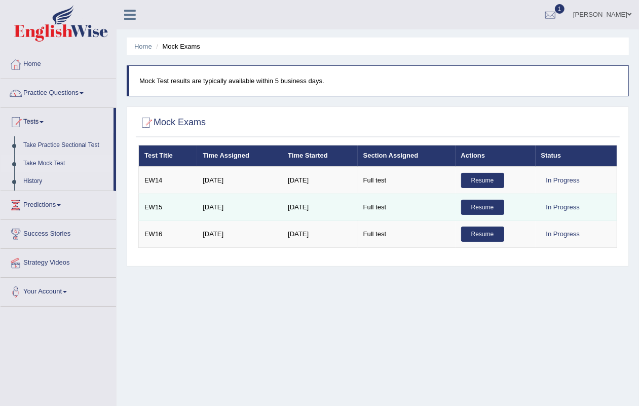
click at [476, 206] on link "Resume" at bounding box center [482, 207] width 43 height 15
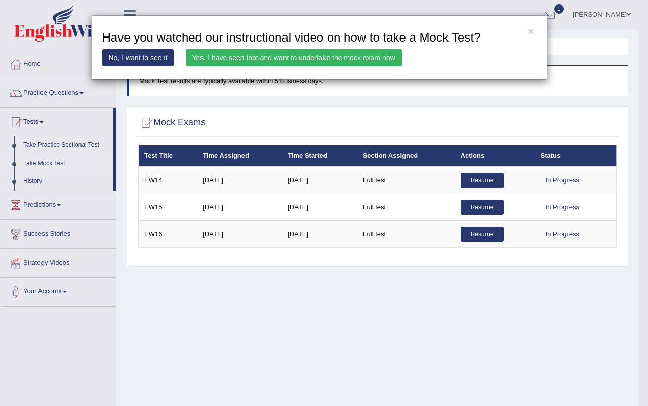
click at [262, 56] on link "Yes, I have seen that and want to undertake the mock exam now" at bounding box center [294, 57] width 216 height 17
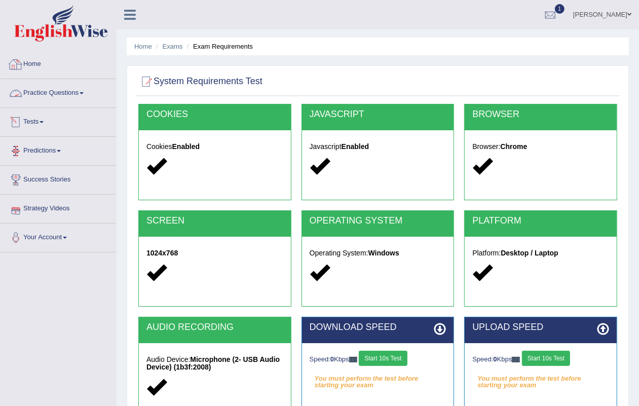
click at [37, 120] on link "Tests" at bounding box center [58, 120] width 115 height 25
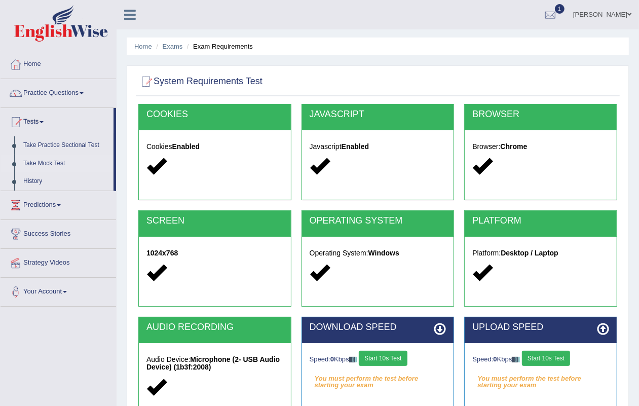
click at [56, 166] on link "Take Mock Test" at bounding box center [66, 163] width 95 height 18
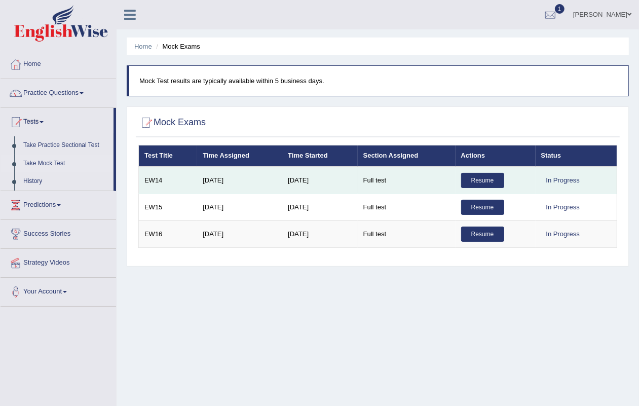
click at [482, 175] on link "Resume" at bounding box center [482, 180] width 43 height 15
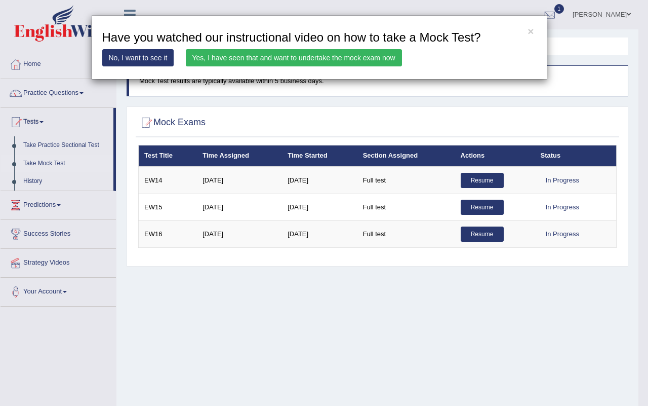
click at [304, 52] on link "Yes, I have seen that and want to undertake the mock exam now" at bounding box center [294, 57] width 216 height 17
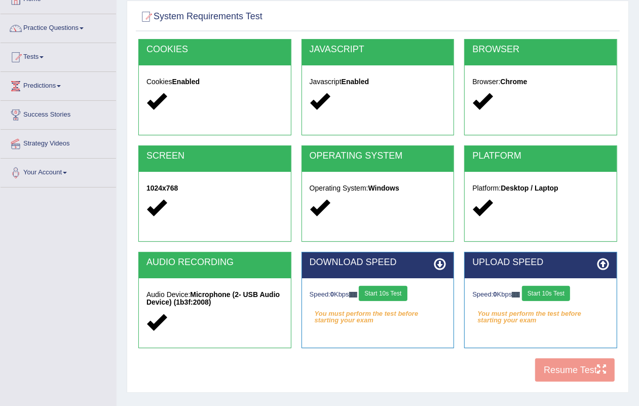
scroll to position [126, 0]
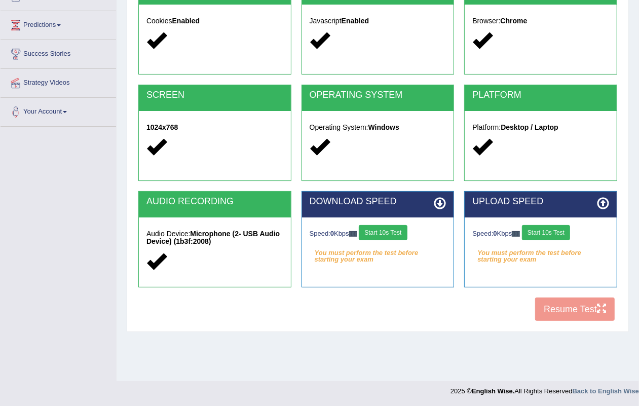
click at [530, 226] on button "Start 10s Test" at bounding box center [546, 232] width 48 height 15
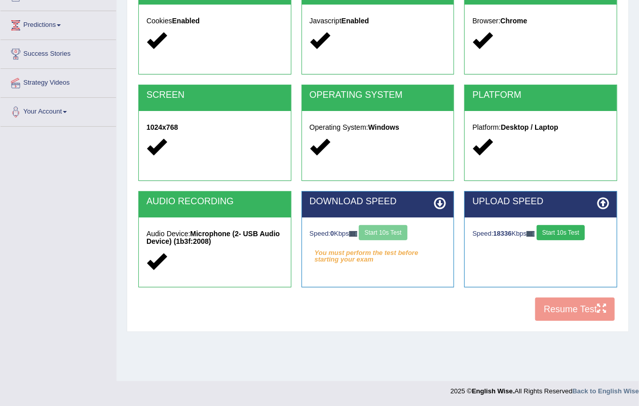
click at [388, 229] on div "Speed: 0 Kbps Start 10s Test" at bounding box center [377, 234] width 137 height 18
click at [389, 229] on div "Speed: 0 Kbps Start 10s Test" at bounding box center [377, 234] width 137 height 18
click at [391, 229] on div "Speed: 0 Kbps Start 10s Test" at bounding box center [377, 234] width 137 height 18
click at [391, 233] on div "Speed: 0 Kbps Start 10s Test" at bounding box center [377, 234] width 137 height 18
drag, startPoint x: 393, startPoint y: 233, endPoint x: 601, endPoint y: 211, distance: 208.7
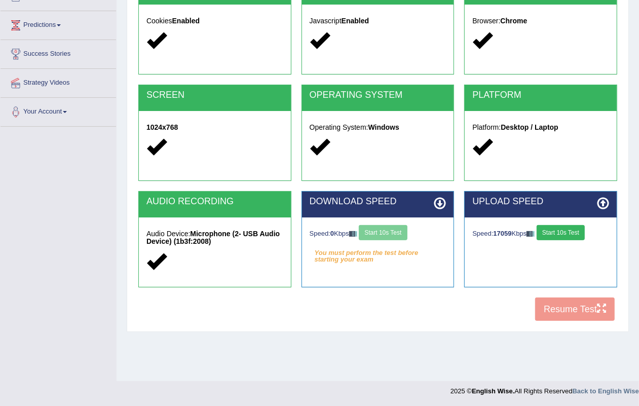
click at [396, 233] on div "Speed: 0 Kbps Start 10s Test" at bounding box center [377, 234] width 137 height 18
click at [550, 233] on button "Start 10s Test" at bounding box center [560, 232] width 48 height 15
click at [378, 230] on div "Speed: 0 Kbps Start 10s Test" at bounding box center [377, 234] width 137 height 18
drag, startPoint x: 380, startPoint y: 230, endPoint x: 386, endPoint y: 232, distance: 6.8
click at [386, 232] on div "Speed: 0 Kbps Start 10s Test" at bounding box center [377, 234] width 137 height 18
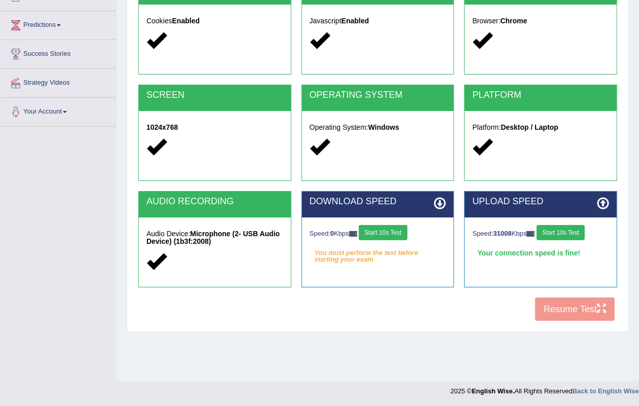
click at [557, 231] on button "Start 10s Test" at bounding box center [560, 232] width 48 height 15
click at [558, 230] on button "Start 10s Test" at bounding box center [560, 232] width 48 height 15
click at [391, 229] on button "Start 10s Test" at bounding box center [382, 232] width 48 height 15
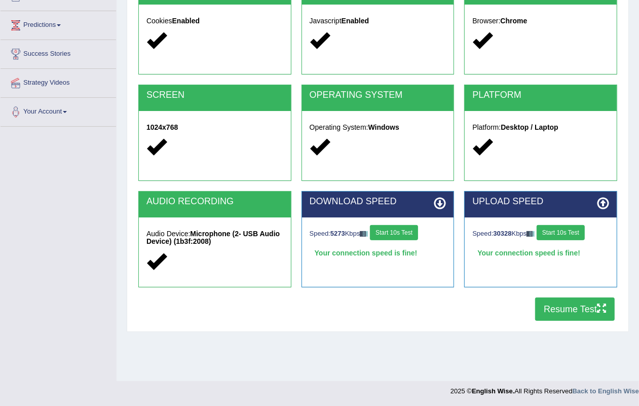
click at [555, 306] on button "Resume Test" at bounding box center [574, 308] width 79 height 23
click at [548, 298] on button "Resume Test" at bounding box center [574, 308] width 79 height 23
click at [588, 312] on button "Resume Test" at bounding box center [574, 308] width 79 height 23
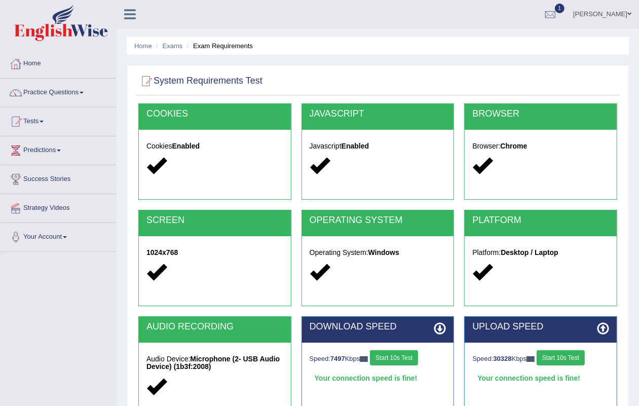
scroll to position [0, 0]
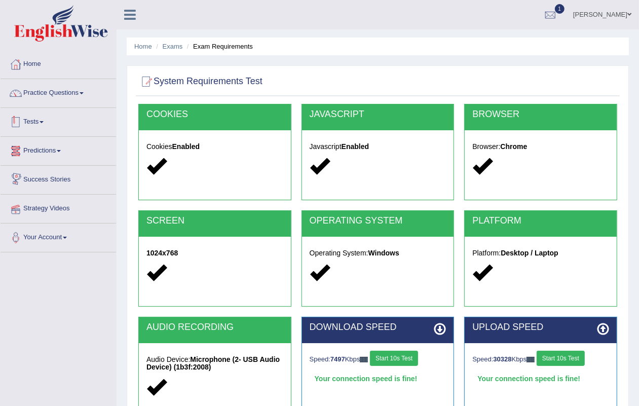
click at [23, 122] on div at bounding box center [15, 121] width 15 height 15
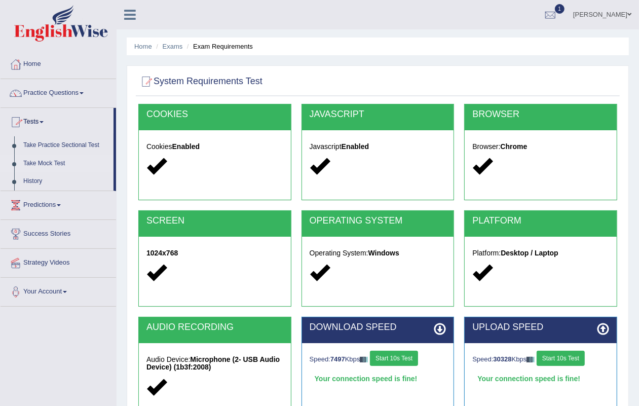
click at [43, 161] on link "Take Mock Test" at bounding box center [66, 163] width 95 height 18
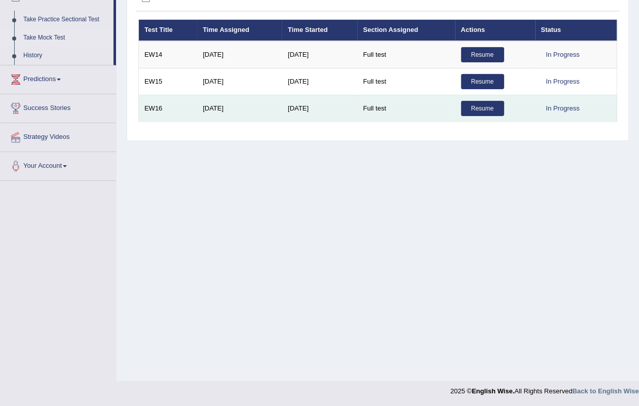
click at [479, 109] on link "Resume" at bounding box center [482, 108] width 43 height 15
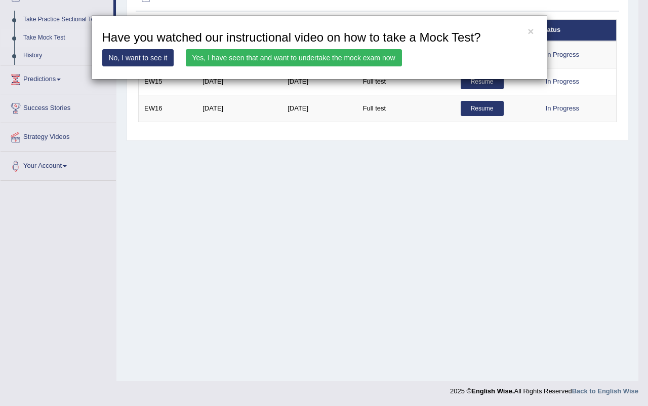
click at [345, 56] on link "Yes, I have seen that and want to undertake the mock exam now" at bounding box center [294, 57] width 216 height 17
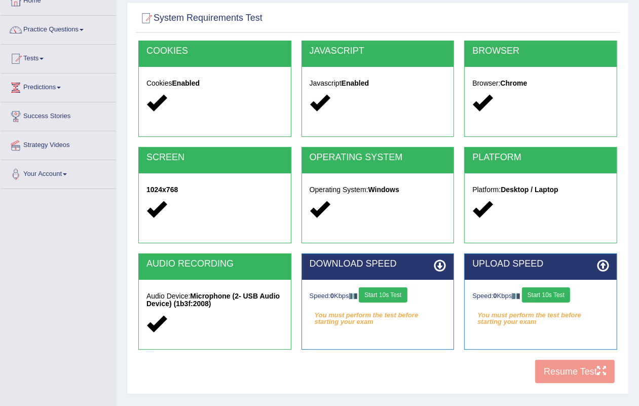
click at [532, 297] on button "Start 10s Test" at bounding box center [546, 294] width 48 height 15
click at [385, 295] on div "Speed: 0 Kbps Start 10s Test" at bounding box center [377, 296] width 137 height 18
click at [386, 295] on div "Speed: 0 Kbps Start 10s Test" at bounding box center [377, 296] width 137 height 18
drag, startPoint x: 384, startPoint y: 297, endPoint x: 628, endPoint y: 297, distance: 244.6
click at [385, 297] on div "Speed: 0 Kbps Start 10s Test" at bounding box center [377, 296] width 137 height 18
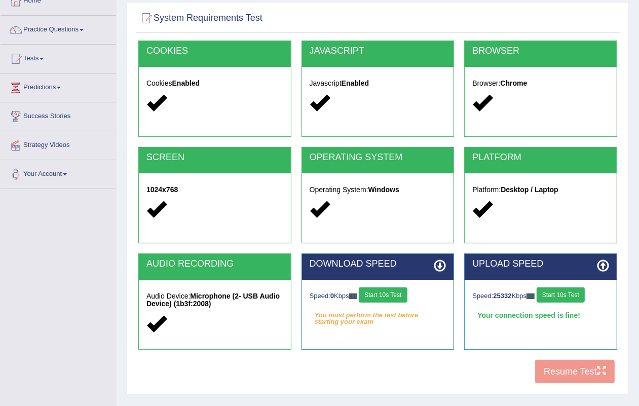
click at [573, 289] on button "Start 10s Test" at bounding box center [560, 294] width 48 height 15
click at [566, 295] on button "Start 10s Test" at bounding box center [560, 294] width 48 height 15
click at [566, 294] on button "Start 10s Test" at bounding box center [560, 294] width 48 height 15
click at [394, 293] on button "Start 10s Test" at bounding box center [382, 294] width 48 height 15
click at [565, 296] on div "Speed: 14060 Kbps Start 10s Test" at bounding box center [540, 296] width 137 height 18
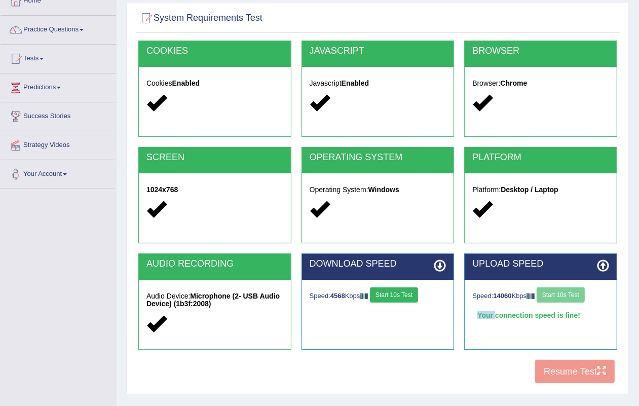
click at [565, 296] on div "Speed: 14060 Kbps Start 10s Test" at bounding box center [540, 296] width 137 height 18
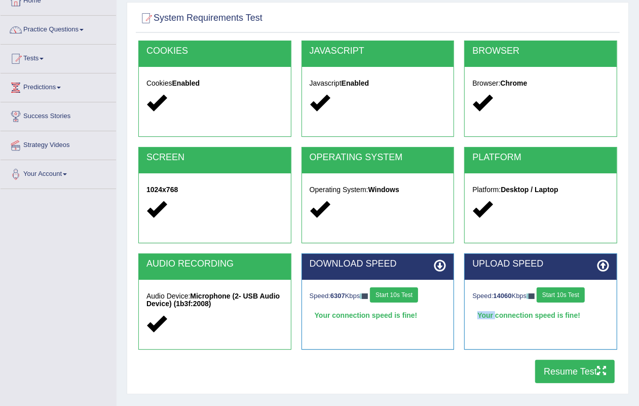
click at [565, 295] on button "Start 10s Test" at bounding box center [560, 294] width 48 height 15
click at [555, 378] on button "Resume Test" at bounding box center [574, 371] width 79 height 23
click at [566, 360] on button "Resume Test" at bounding box center [574, 371] width 79 height 23
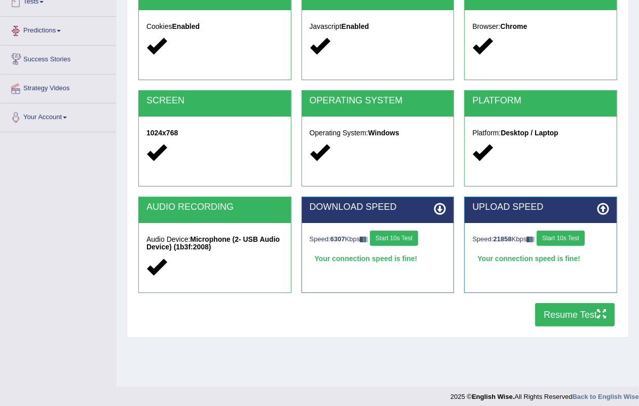
scroll to position [126, 0]
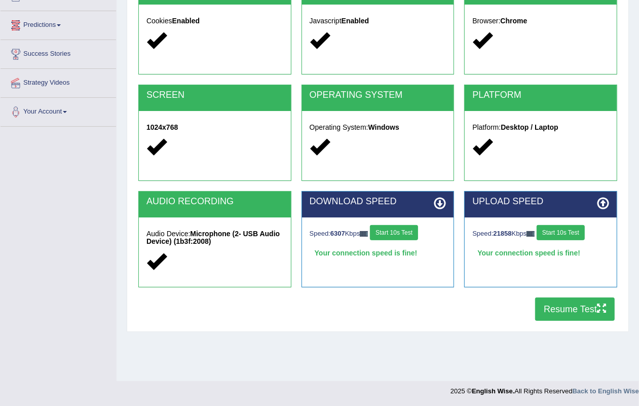
click at [555, 305] on button "Resume Test" at bounding box center [574, 308] width 79 height 23
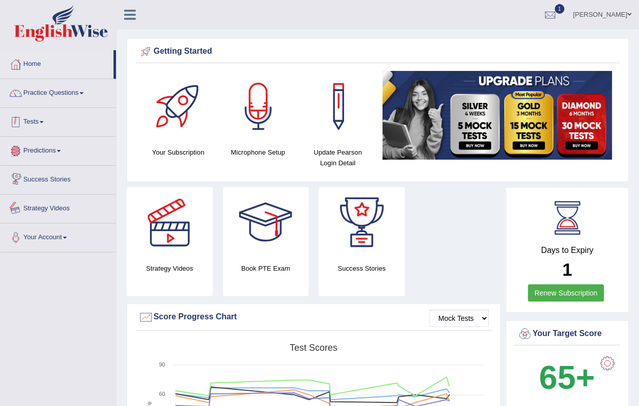
click at [35, 122] on link "Tests" at bounding box center [58, 120] width 115 height 25
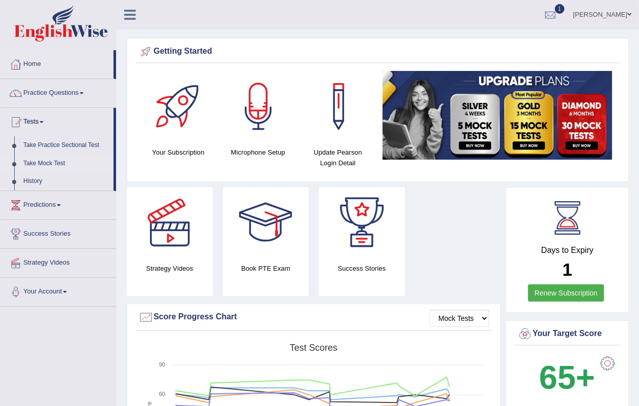
click at [41, 158] on link "Take Mock Test" at bounding box center [66, 163] width 95 height 18
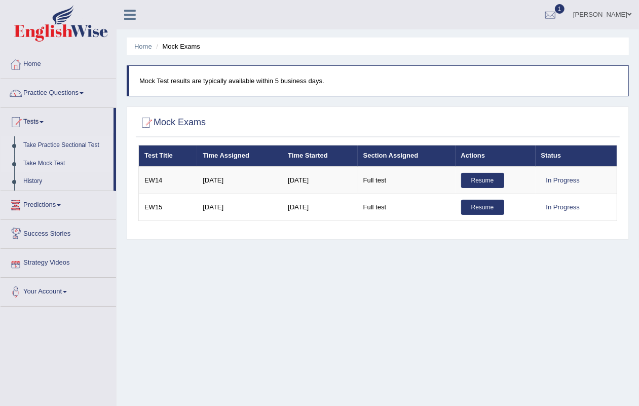
click at [68, 145] on link "Take Practice Sectional Test" at bounding box center [66, 145] width 95 height 18
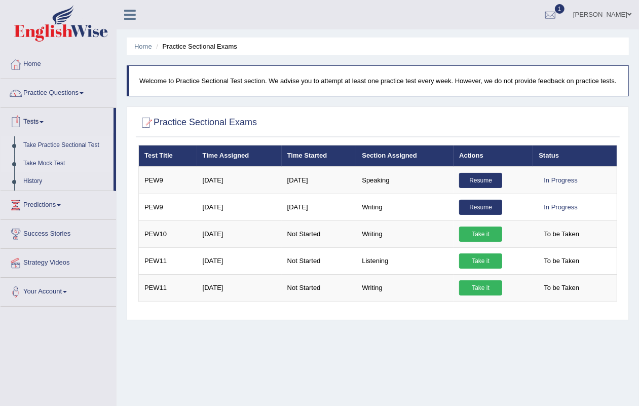
click at [34, 160] on link "Take Mock Test" at bounding box center [66, 163] width 95 height 18
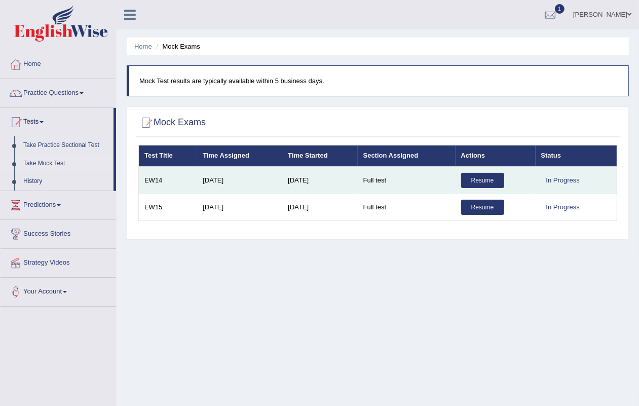
click at [482, 177] on link "Resume" at bounding box center [482, 180] width 43 height 15
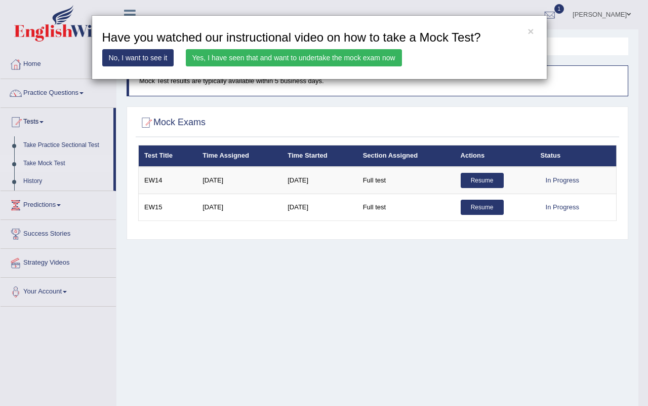
click at [309, 52] on link "Yes, I have seen that and want to undertake the mock exam now" at bounding box center [294, 57] width 216 height 17
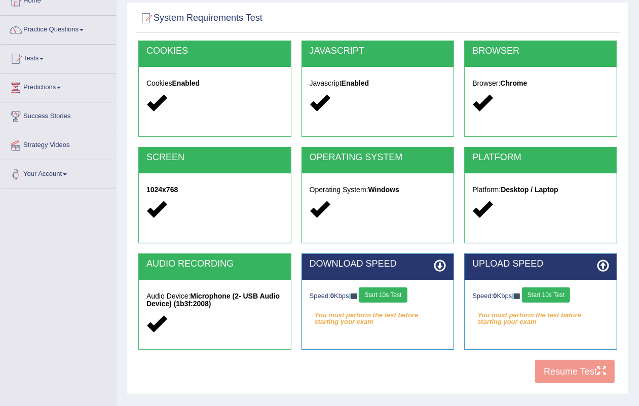
click at [386, 295] on button "Start 10s Test" at bounding box center [382, 294] width 48 height 15
click at [385, 295] on button "Start 10s Test" at bounding box center [394, 294] width 48 height 15
drag, startPoint x: 385, startPoint y: 295, endPoint x: 420, endPoint y: 292, distance: 35.0
click at [388, 295] on button "Start 10s Test" at bounding box center [394, 294] width 48 height 15
click at [548, 295] on button "Start 10s Test" at bounding box center [546, 294] width 48 height 15
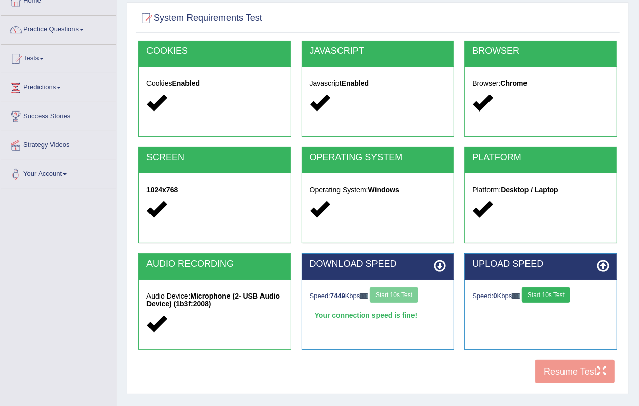
click at [548, 294] on button "Start 10s Test" at bounding box center [546, 294] width 48 height 15
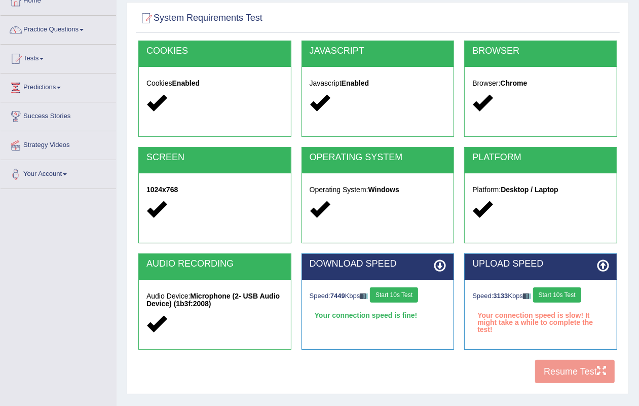
click at [552, 292] on button "Start 10s Test" at bounding box center [557, 294] width 48 height 15
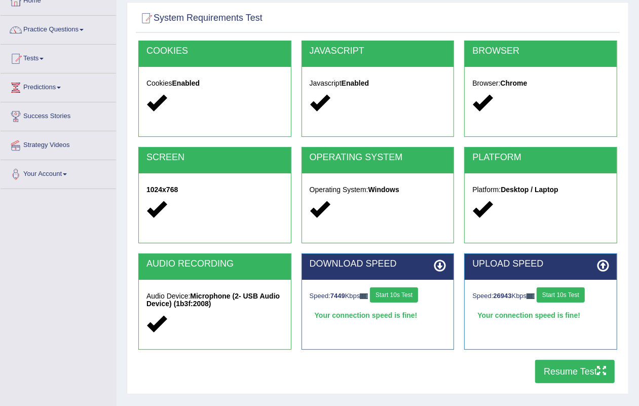
click at [574, 371] on button "Resume Test" at bounding box center [574, 371] width 79 height 23
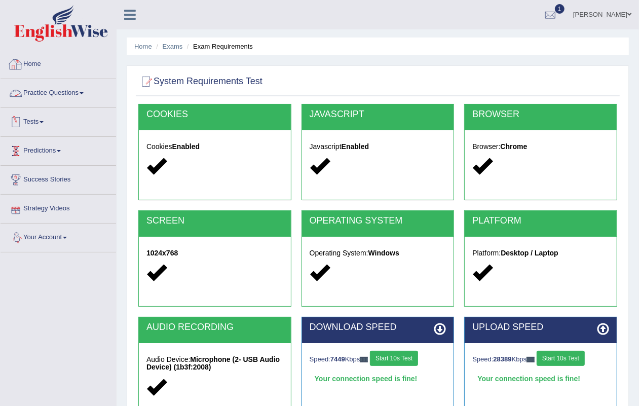
click at [34, 66] on link "Home" at bounding box center [58, 62] width 115 height 25
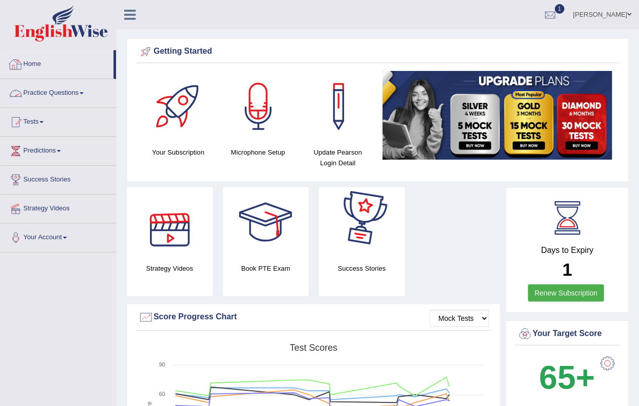
click at [35, 63] on link "Home" at bounding box center [57, 62] width 113 height 25
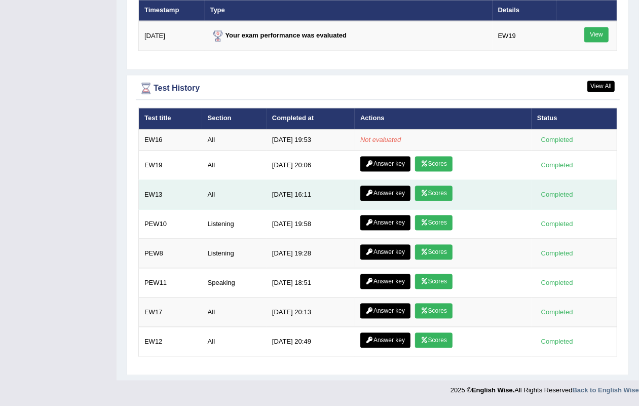
click at [438, 189] on link "Scores" at bounding box center [433, 193] width 37 height 15
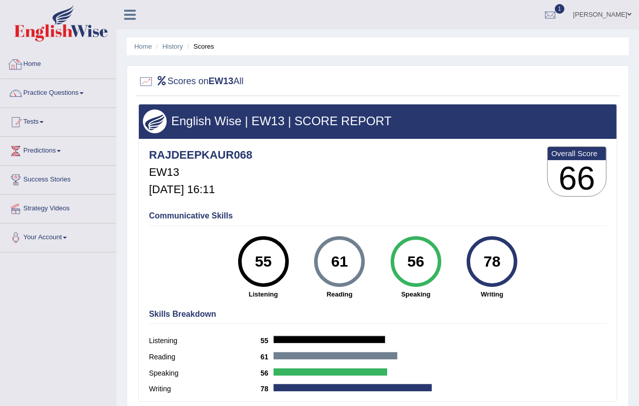
click at [39, 56] on link "Home" at bounding box center [58, 62] width 115 height 25
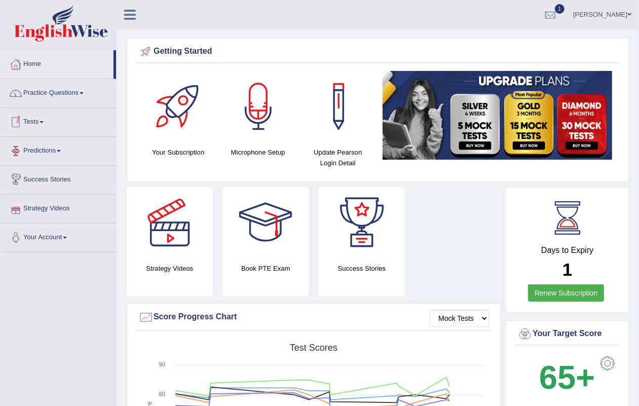
click at [39, 118] on link "Tests" at bounding box center [58, 120] width 115 height 25
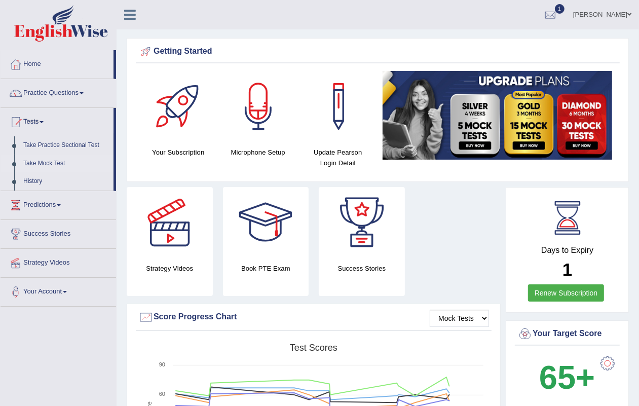
click at [42, 155] on link "Take Mock Test" at bounding box center [66, 163] width 95 height 18
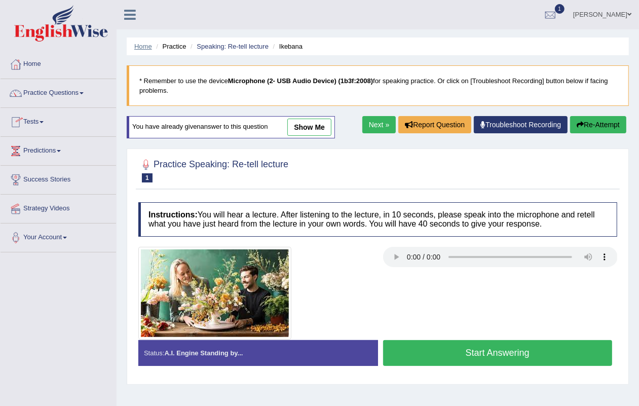
click at [136, 44] on link "Home" at bounding box center [143, 47] width 18 height 8
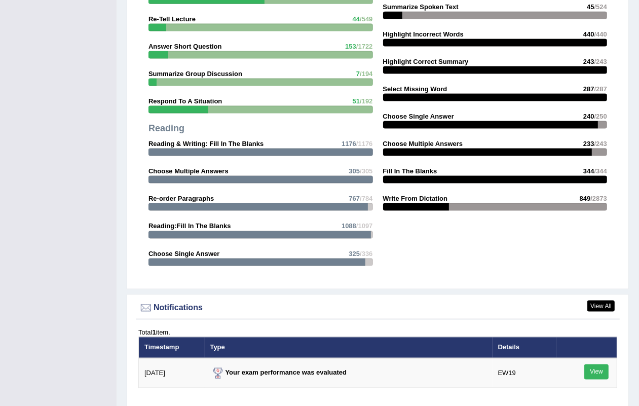
scroll to position [799, 0]
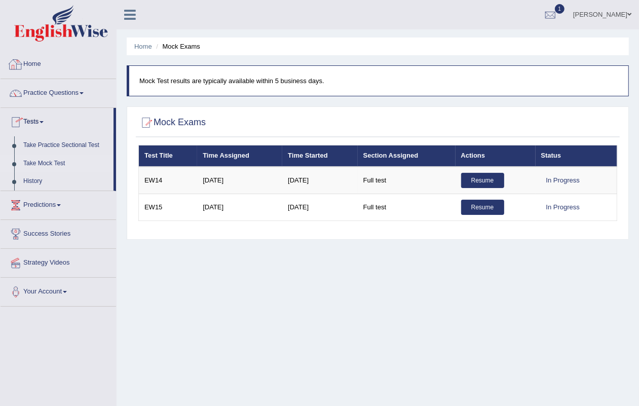
click at [41, 62] on link "Home" at bounding box center [58, 62] width 115 height 25
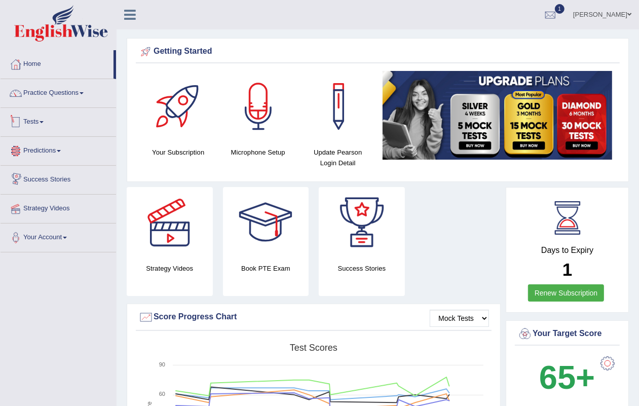
click at [34, 122] on link "Tests" at bounding box center [58, 120] width 115 height 25
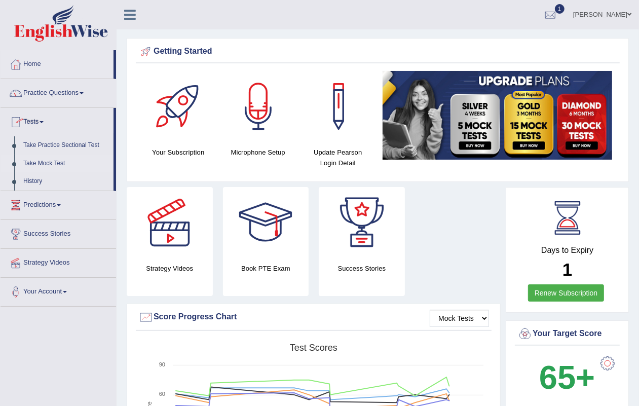
click at [53, 163] on link "Take Mock Test" at bounding box center [66, 163] width 95 height 18
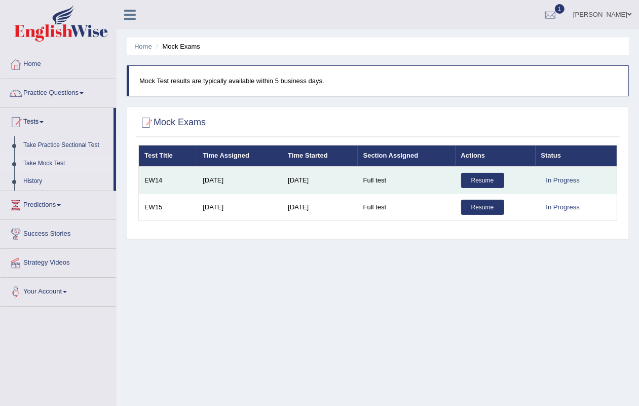
click at [475, 175] on link "Resume" at bounding box center [482, 180] width 43 height 15
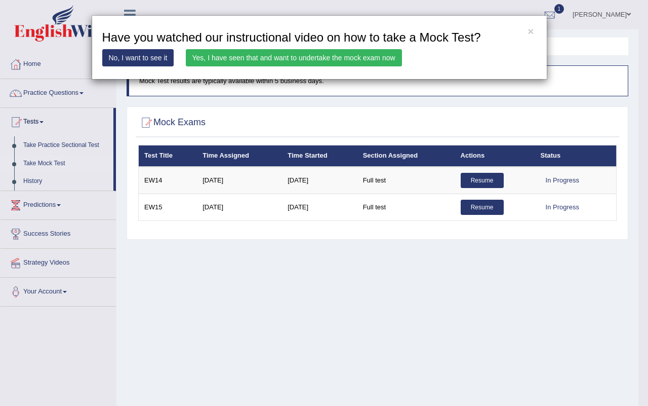
click at [312, 54] on link "Yes, I have seen that and want to undertake the mock exam now" at bounding box center [294, 57] width 216 height 17
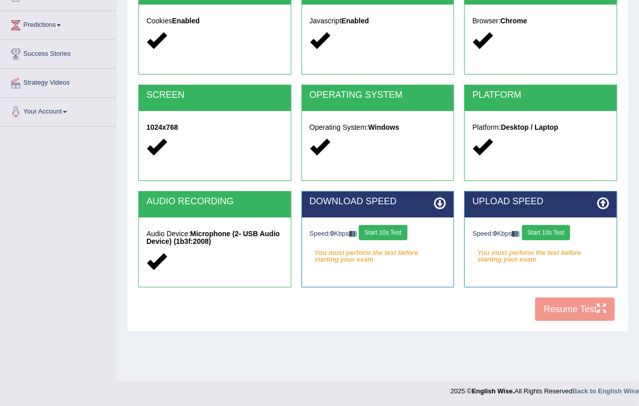
scroll to position [126, 0]
click at [376, 229] on button "Start 10s Test" at bounding box center [382, 232] width 48 height 15
click at [553, 226] on button "Start 10s Test" at bounding box center [546, 232] width 48 height 15
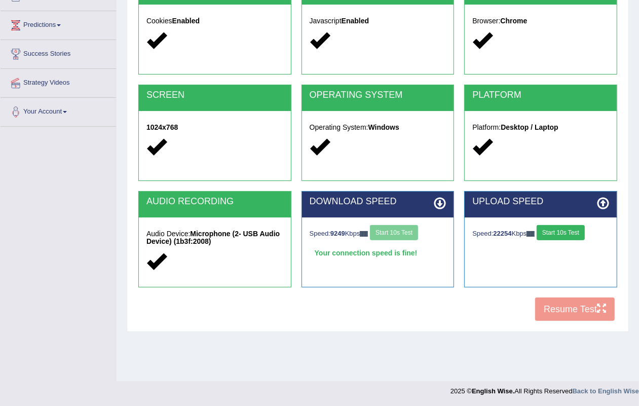
click at [553, 227] on button "Start 10s Test" at bounding box center [560, 232] width 48 height 15
click at [553, 229] on button "Start 10s Test" at bounding box center [560, 232] width 48 height 15
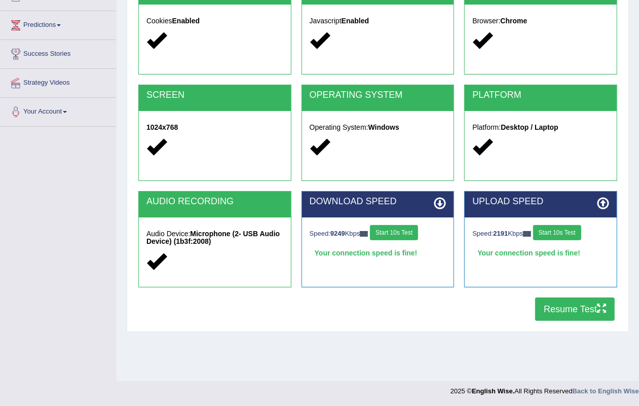
click at [567, 311] on button "Resume Test" at bounding box center [574, 308] width 79 height 23
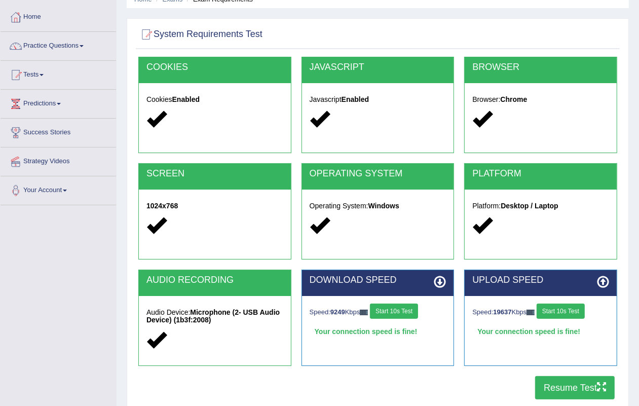
scroll to position [0, 0]
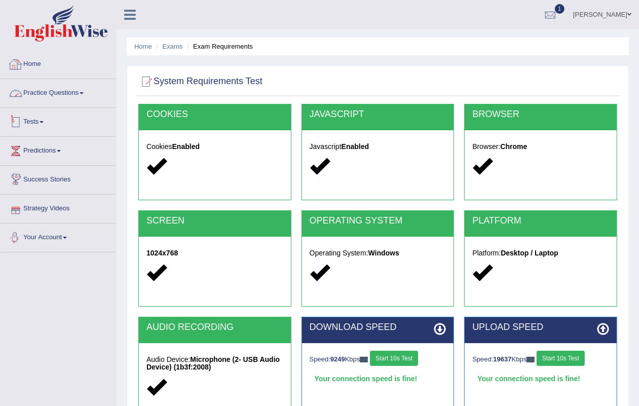
click at [38, 56] on link "Home" at bounding box center [58, 62] width 115 height 25
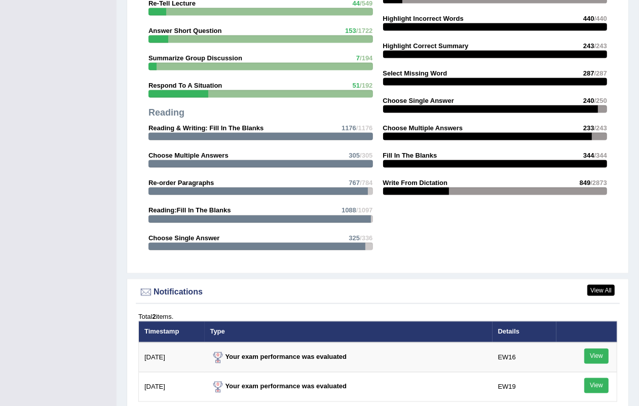
scroll to position [1242, 0]
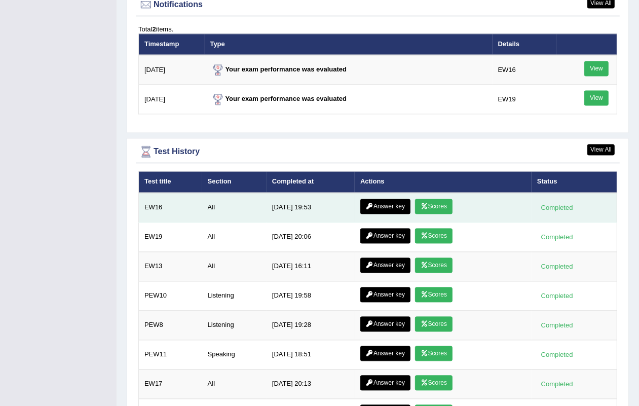
click at [421, 202] on link "Scores" at bounding box center [433, 206] width 37 height 15
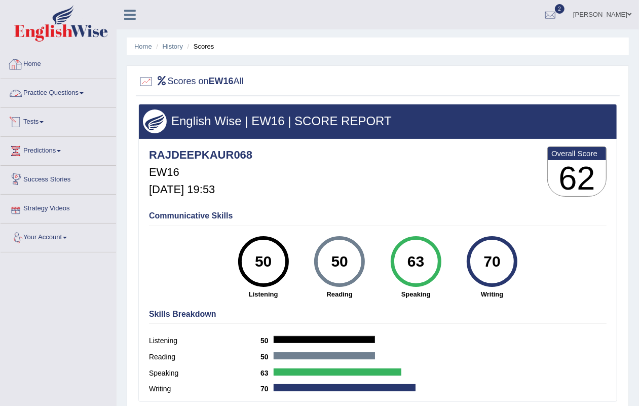
click at [36, 60] on link "Home" at bounding box center [58, 62] width 115 height 25
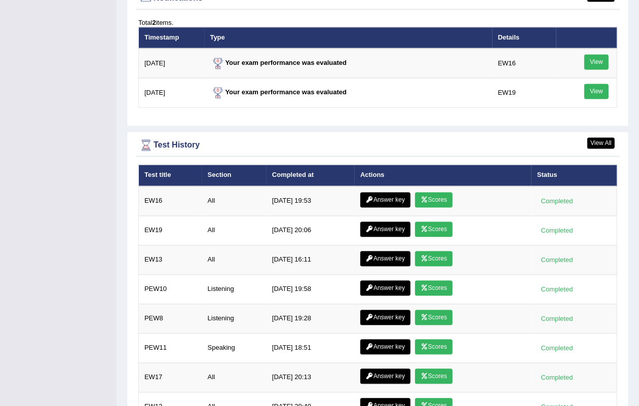
scroll to position [1317, 0]
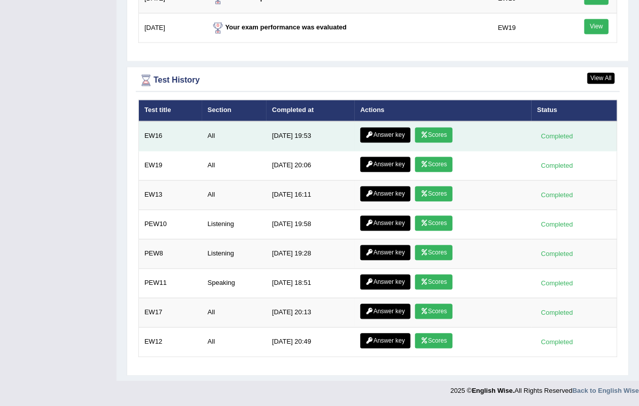
click at [383, 121] on td "Answer key Scores" at bounding box center [442, 136] width 177 height 30
click at [383, 127] on link "Answer key" at bounding box center [385, 134] width 50 height 15
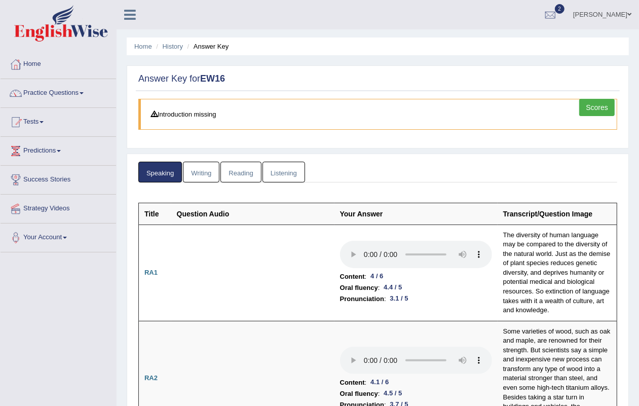
click at [205, 176] on link "Writing" at bounding box center [201, 172] width 36 height 21
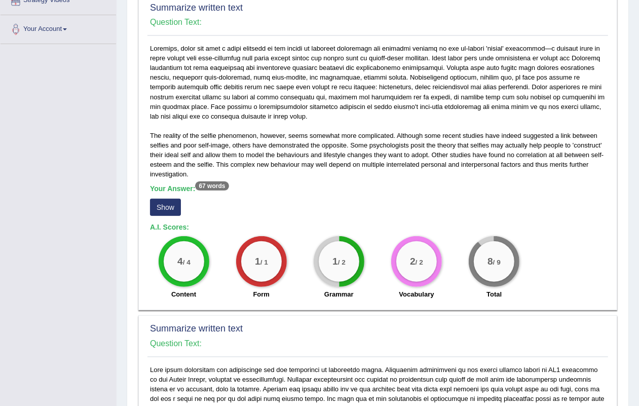
scroll to position [190, 0]
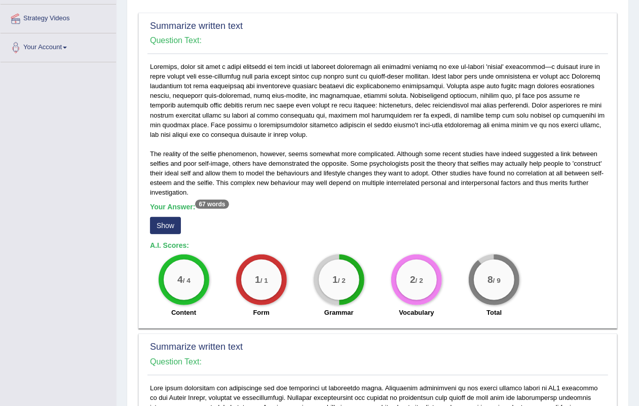
click at [169, 223] on button "Show" at bounding box center [165, 225] width 31 height 17
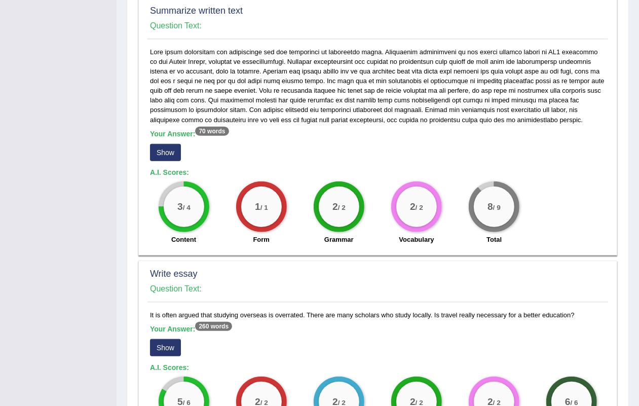
scroll to position [702, 0]
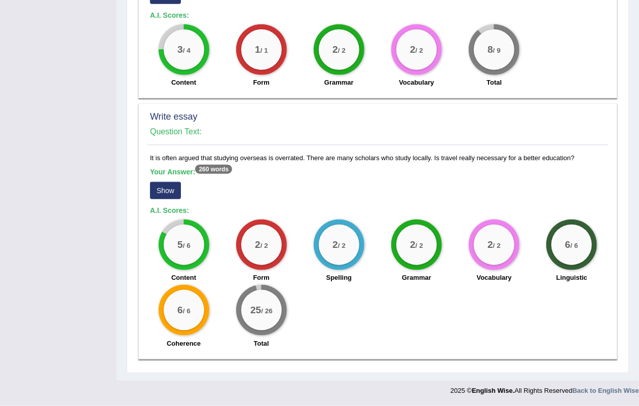
click at [166, 190] on button "Show" at bounding box center [165, 190] width 31 height 17
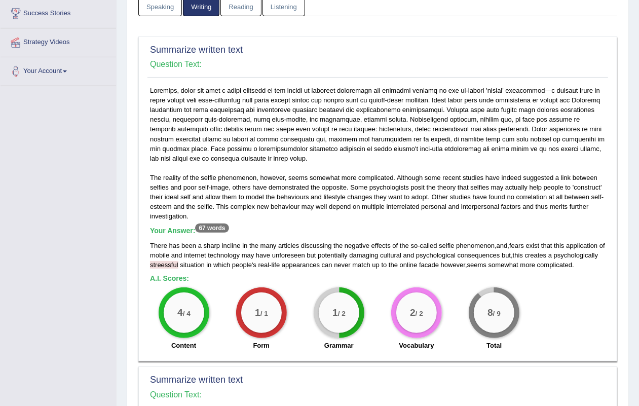
scroll to position [0, 0]
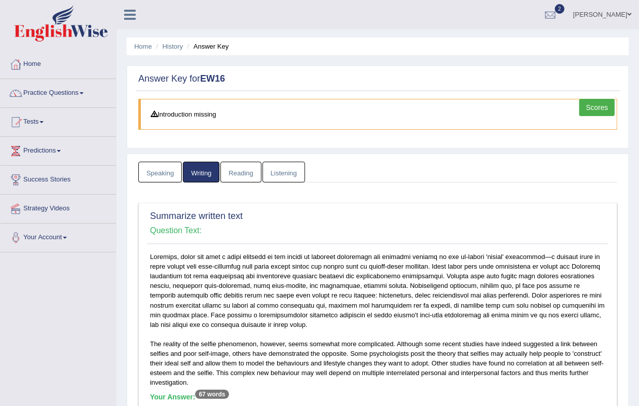
click at [236, 175] on link "Reading" at bounding box center [240, 172] width 41 height 21
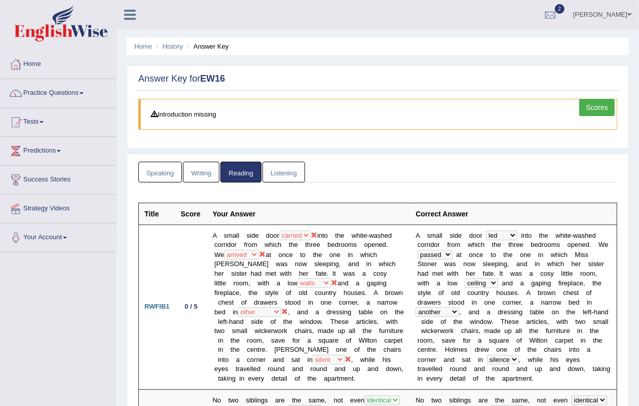
click at [290, 176] on link "Listening" at bounding box center [283, 172] width 43 height 21
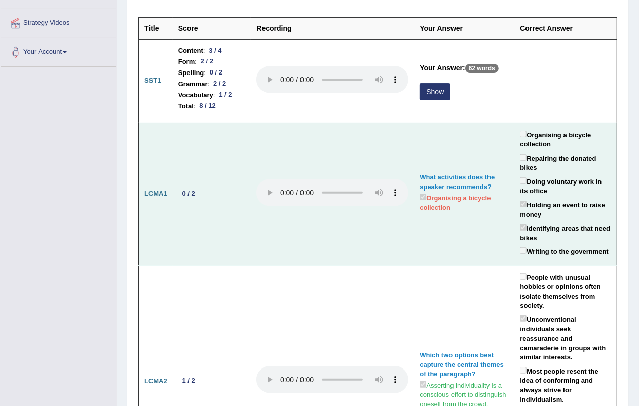
scroll to position [190, 0]
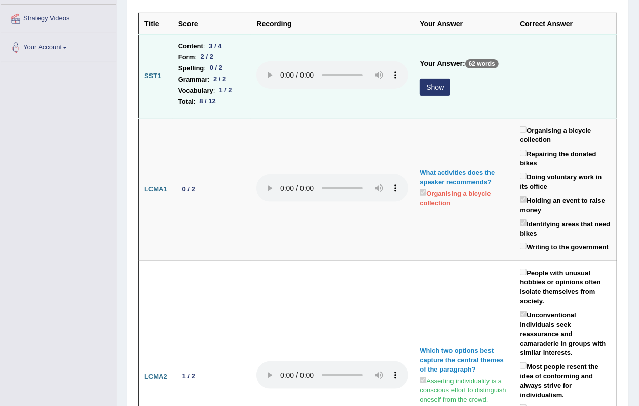
click at [435, 95] on button "Show" at bounding box center [434, 86] width 31 height 17
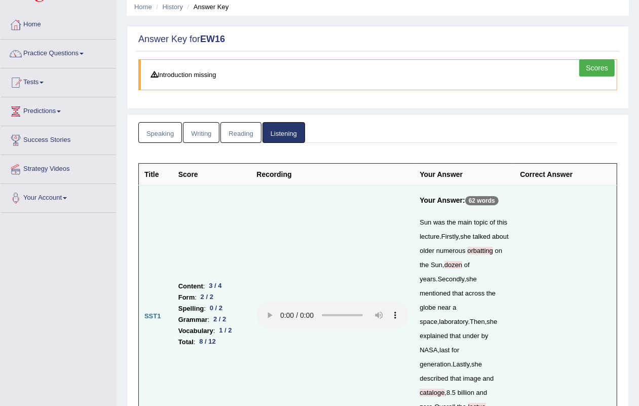
scroll to position [0, 0]
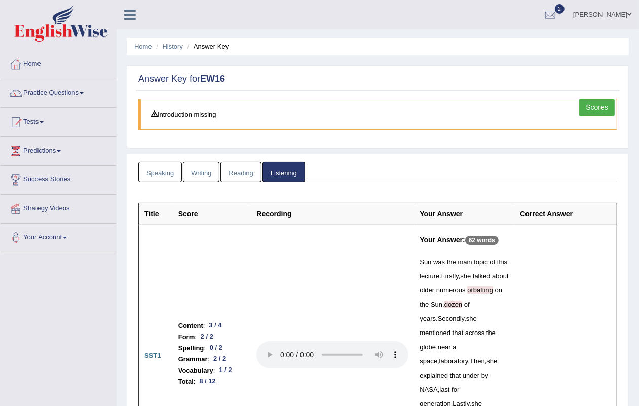
click at [603, 108] on link "Scores" at bounding box center [596, 107] width 35 height 17
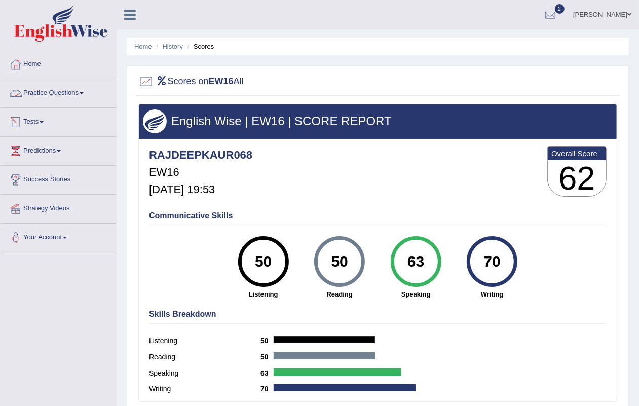
click at [52, 92] on link "Practice Questions" at bounding box center [58, 91] width 115 height 25
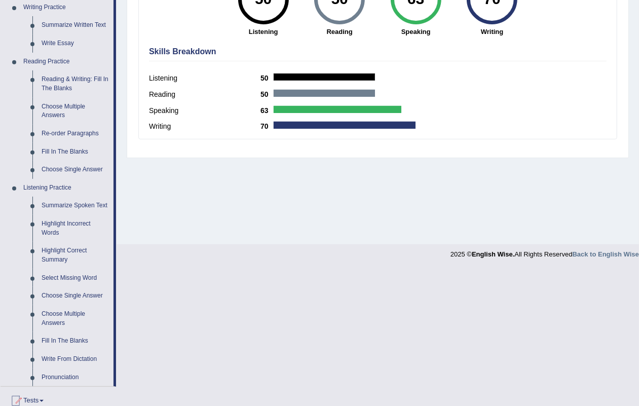
scroll to position [388, 0]
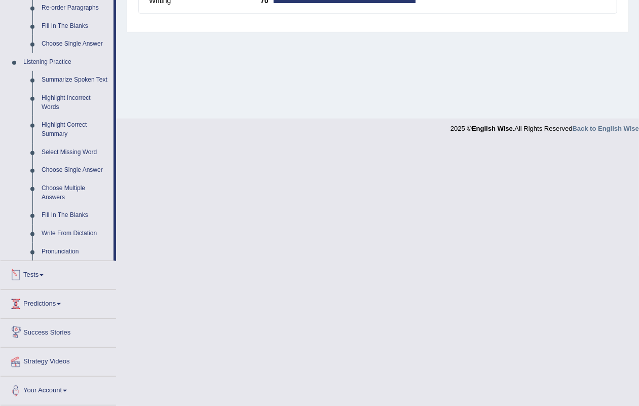
click at [52, 266] on link "Tests" at bounding box center [58, 273] width 115 height 25
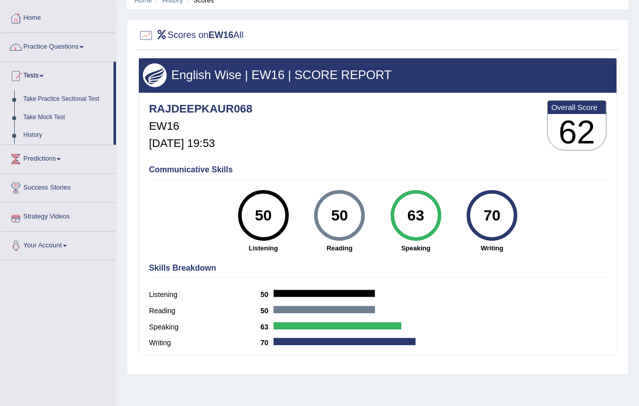
scroll to position [0, 0]
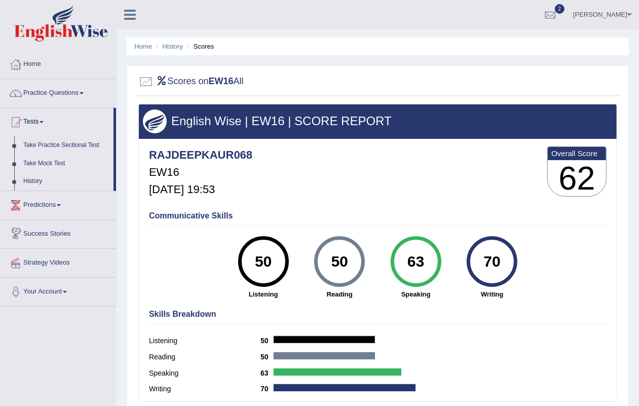
click at [47, 157] on link "Take Mock Test" at bounding box center [66, 163] width 95 height 18
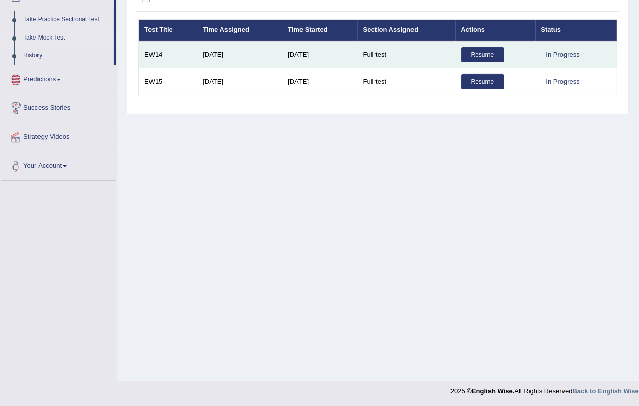
click at [472, 50] on link "Resume" at bounding box center [482, 54] width 43 height 15
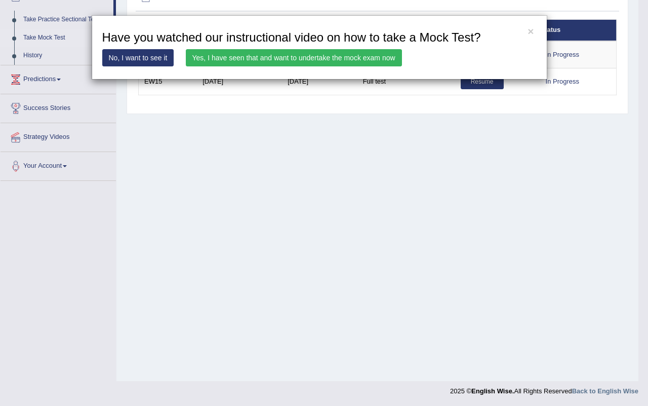
click at [325, 54] on link "Yes, I have seen that and want to undertake the mock exam now" at bounding box center [294, 57] width 216 height 17
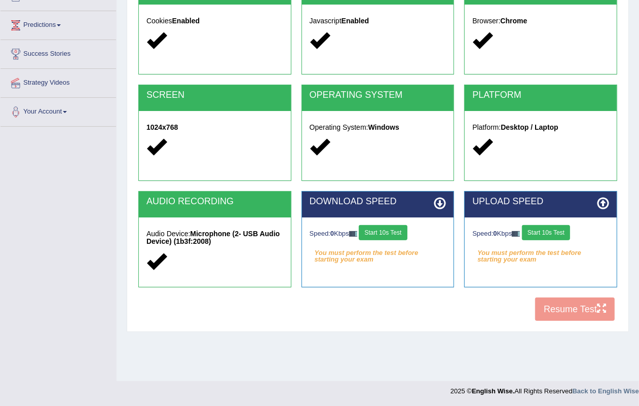
click at [389, 226] on button "Start 10s Test" at bounding box center [382, 232] width 48 height 15
click at [401, 232] on button "Start 10s Test" at bounding box center [397, 232] width 48 height 15
click at [540, 227] on button "Start 10s Test" at bounding box center [546, 232] width 48 height 15
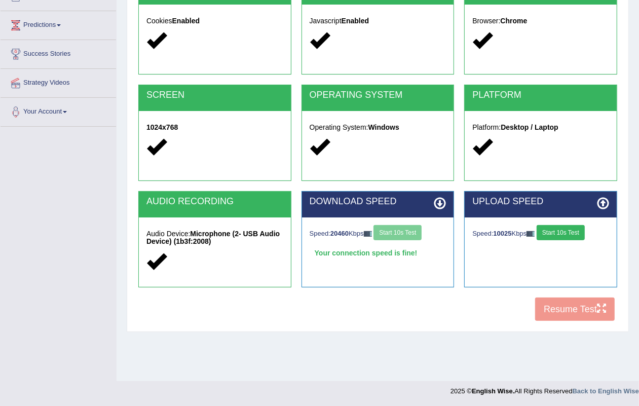
click at [540, 227] on div "Speed: 10025 Kbps Start 10s Test" at bounding box center [540, 234] width 137 height 18
click at [569, 231] on button "Start 10s Test" at bounding box center [560, 232] width 48 height 15
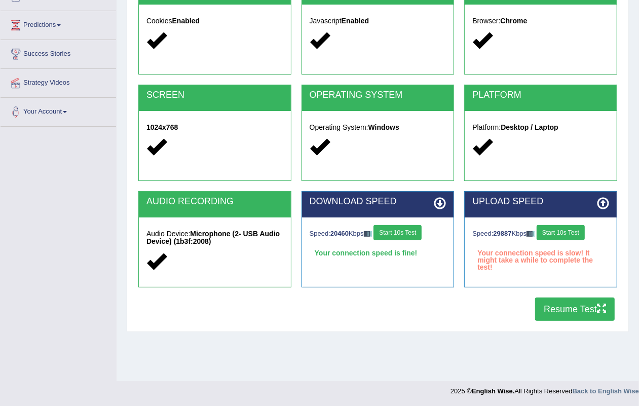
click at [558, 301] on button "Resume Test" at bounding box center [574, 308] width 79 height 23
